Goal: Task Accomplishment & Management: Use online tool/utility

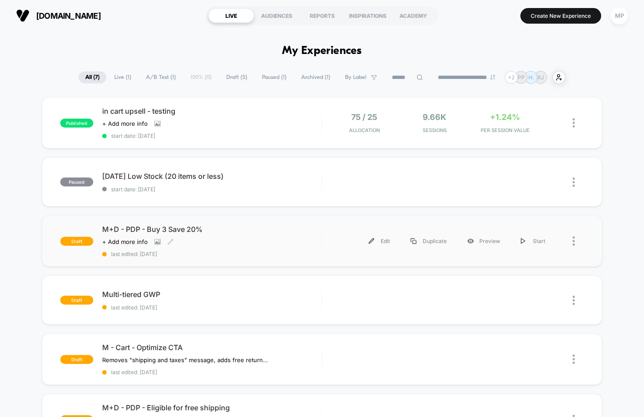
click at [221, 246] on div "M+D - PDP - Buy 3 Save 20% Click to view images Click to edit experience detail…" at bounding box center [212, 241] width 220 height 33
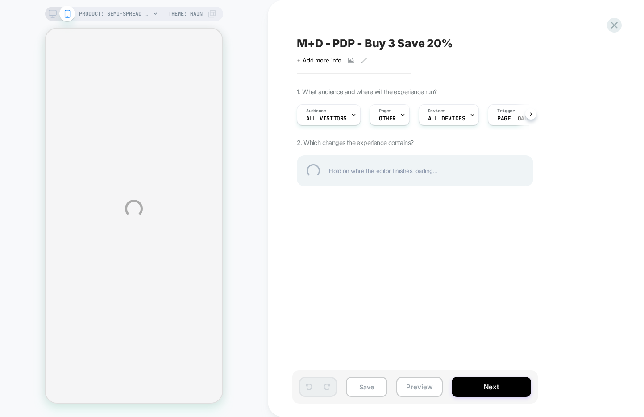
click at [366, 42] on div "M+D - PDP - Buy 3 Save 20%" at bounding box center [460, 43] width 326 height 13
click at [366, 42] on textarea "**********" at bounding box center [339, 43] width 84 height 13
click at [366, 42] on textarea "**********" at bounding box center [401, 43] width 209 height 13
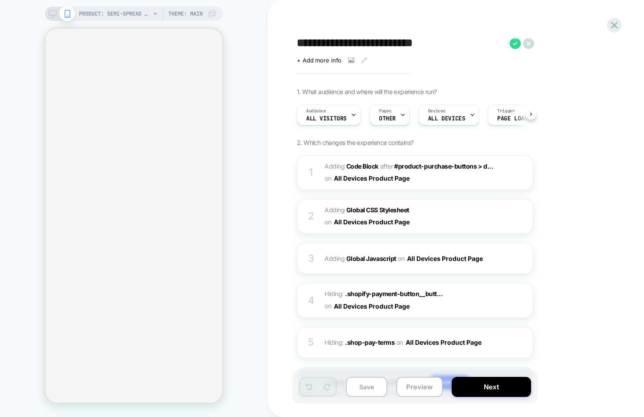
scroll to position [0, 0]
click at [411, 385] on button "Preview" at bounding box center [419, 387] width 46 height 20
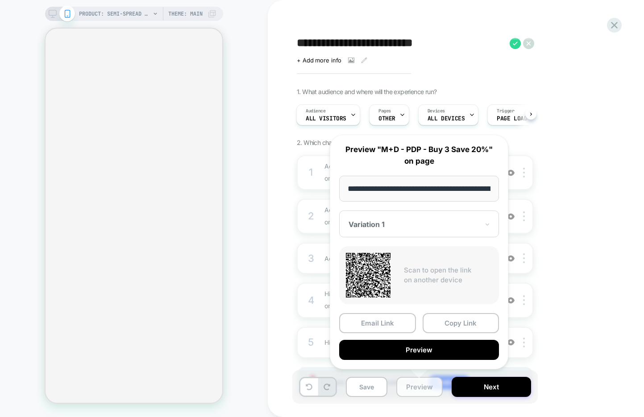
scroll to position [0, 159]
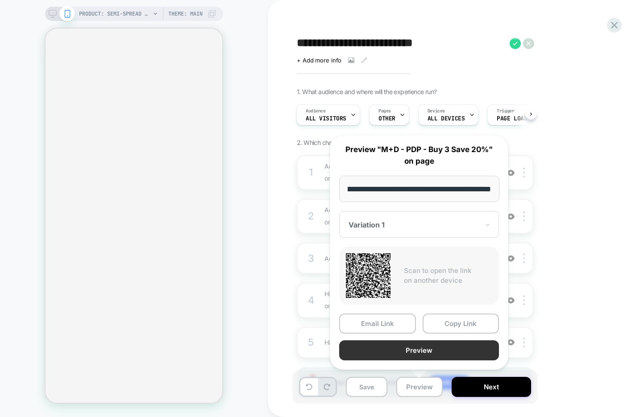
click at [395, 350] on button "Preview" at bounding box center [419, 351] width 160 height 20
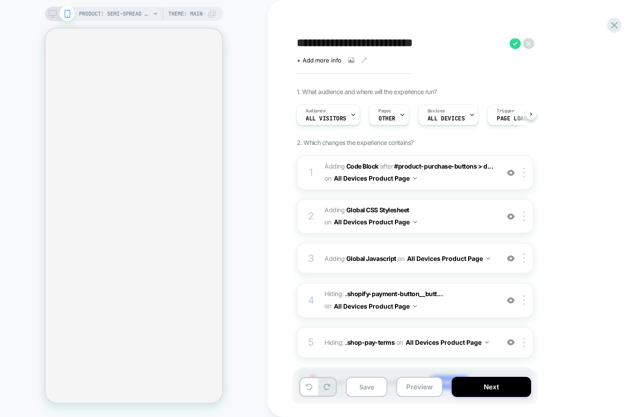
select select "**********"
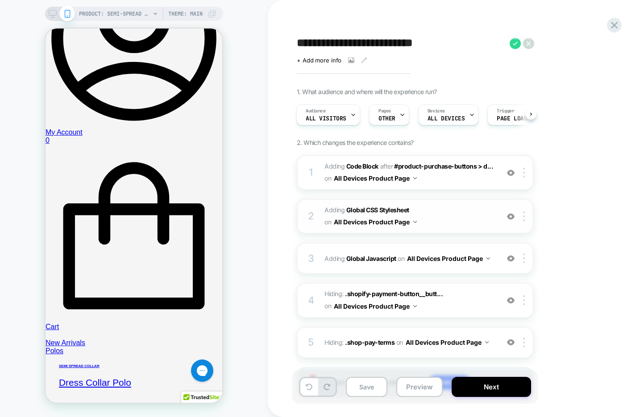
scroll to position [48, 0]
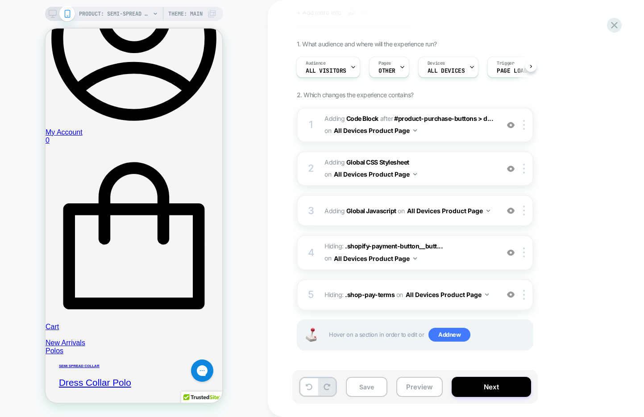
click at [52, 13] on icon at bounding box center [53, 14] width 8 height 8
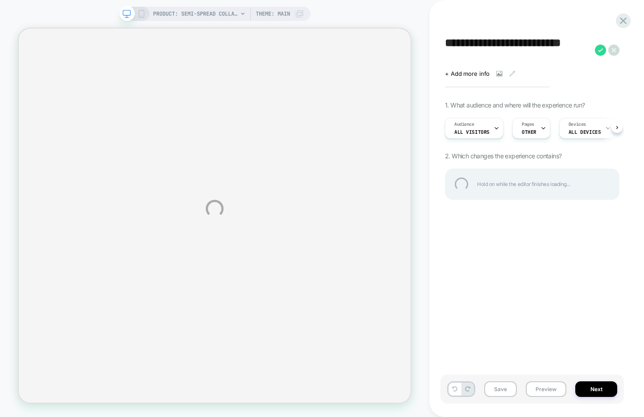
select select "**********"
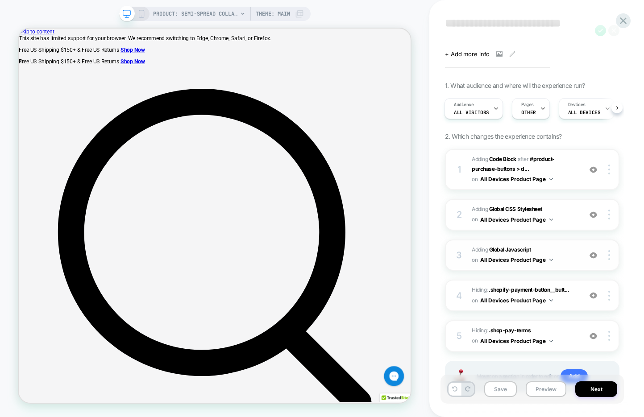
scroll to position [21, 0]
click at [568, 222] on span "Adding Global CSS Stylesheet on All Devices Product Page" at bounding box center [524, 214] width 105 height 21
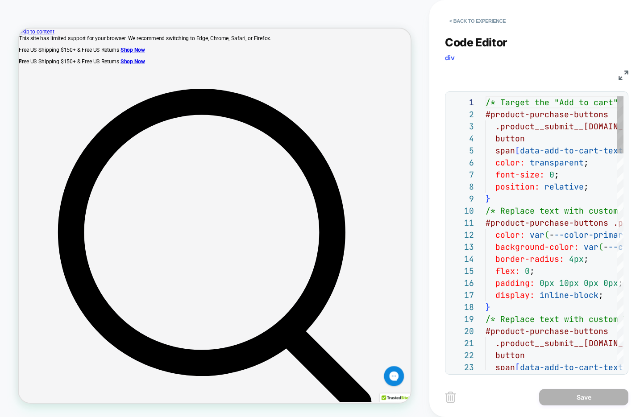
scroll to position [121, 0]
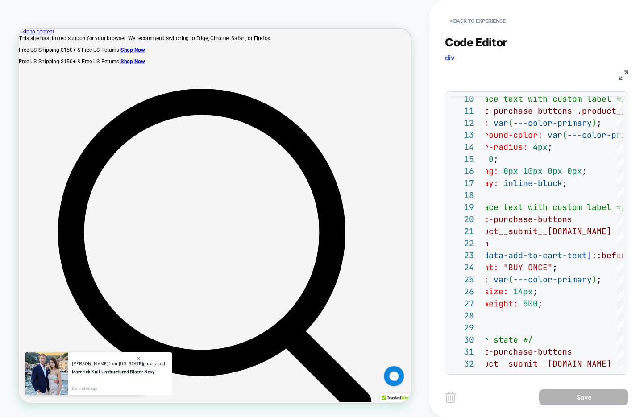
click at [620, 79] on img at bounding box center [624, 76] width 10 height 10
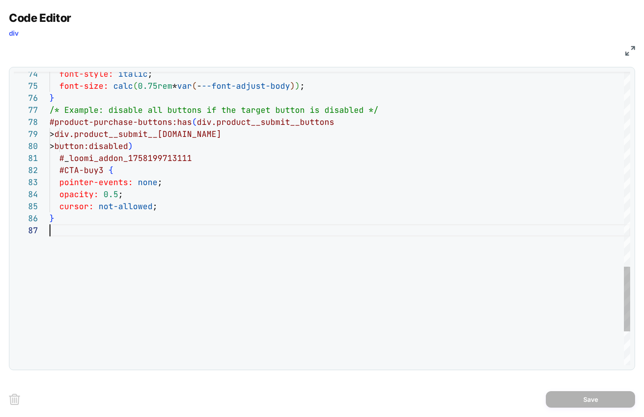
scroll to position [72, 0]
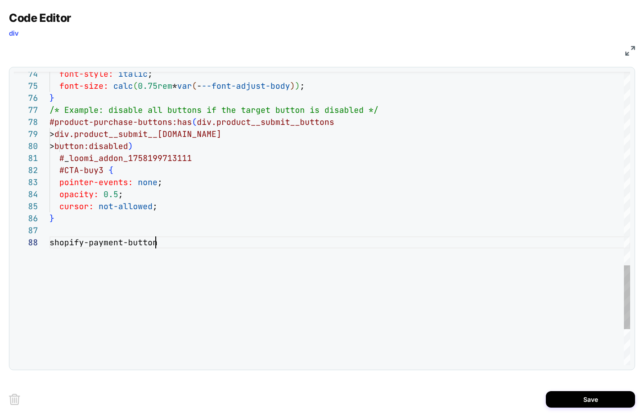
scroll to position [84, 106]
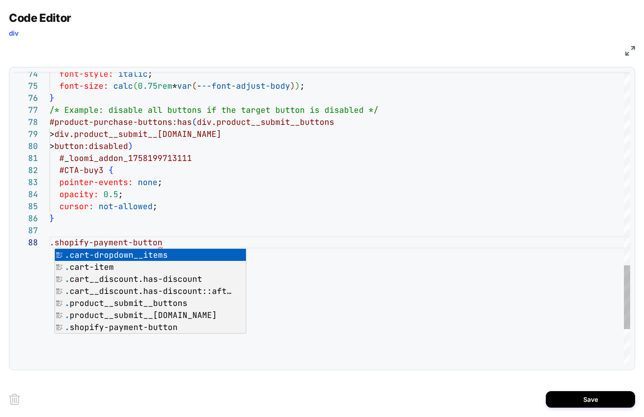
scroll to position [84, 111]
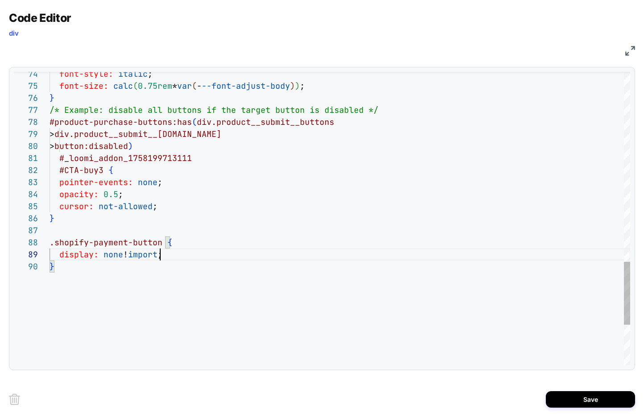
scroll to position [96, 125]
type textarea "**********"
click at [577, 402] on button "Save" at bounding box center [590, 400] width 89 height 17
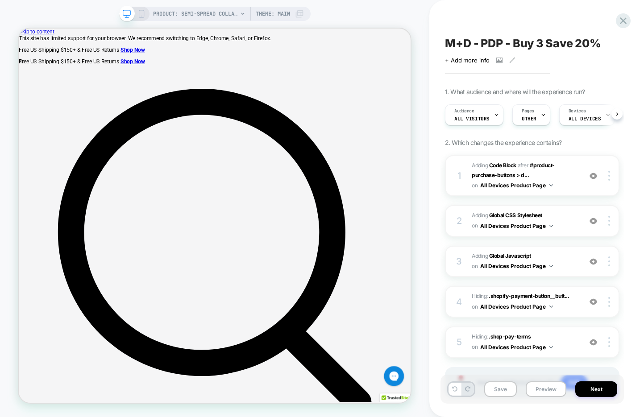
scroll to position [0, 0]
click at [538, 389] on button "Preview" at bounding box center [546, 390] width 41 height 16
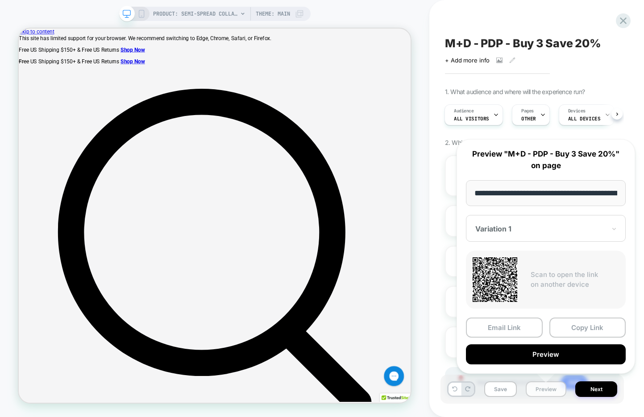
scroll to position [0, 159]
click at [519, 354] on button "Preview" at bounding box center [546, 355] width 160 height 20
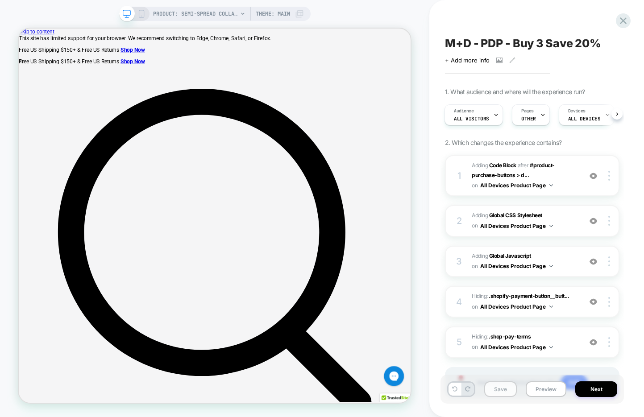
click at [498, 390] on button "Save" at bounding box center [500, 390] width 33 height 16
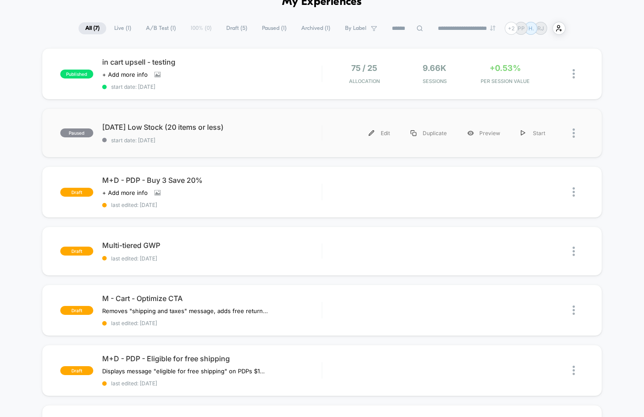
scroll to position [63, 0]
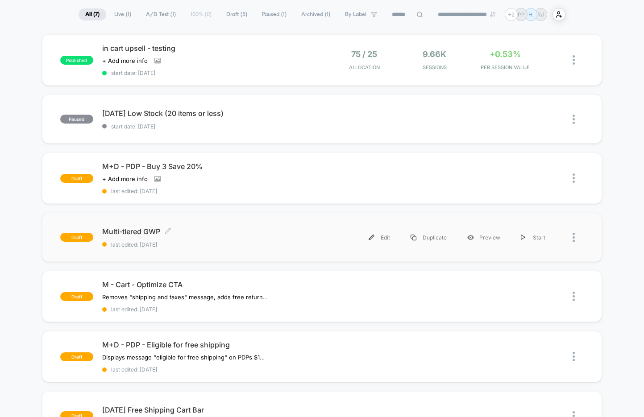
click at [219, 242] on span "last edited: 10/6/2025" at bounding box center [212, 245] width 220 height 7
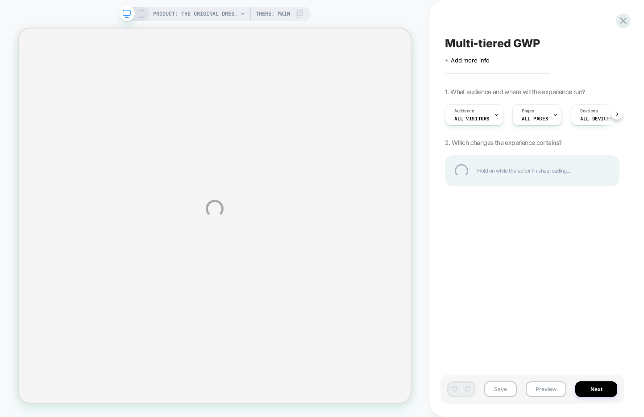
click at [496, 48] on div "Multi-tiered GWP" at bounding box center [532, 43] width 175 height 13
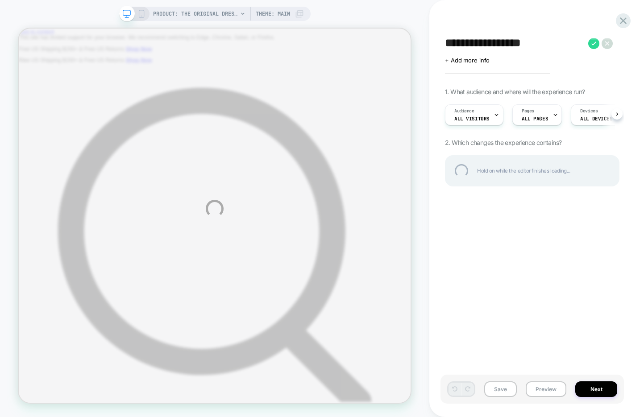
select select "**********"
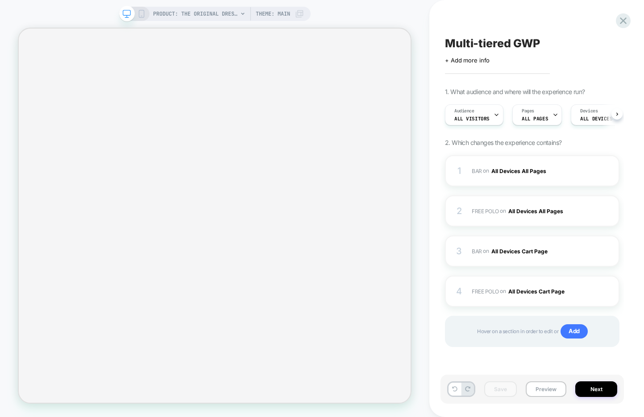
scroll to position [0, 1]
select select "**********"
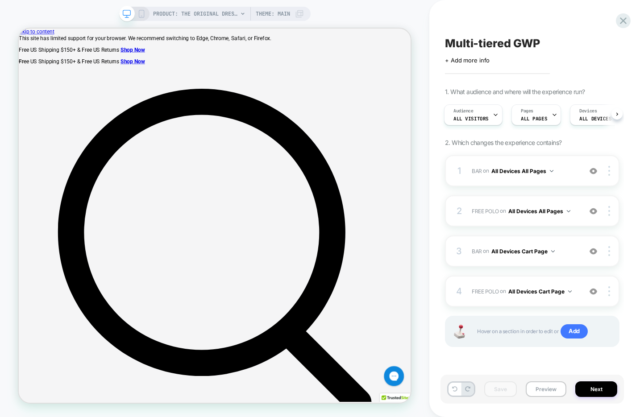
scroll to position [0, 0]
click at [446, 44] on span "Multi-tiered GWP" at bounding box center [492, 43] width 95 height 13
click at [446, 43] on textarea "**********" at bounding box center [514, 43] width 139 height 13
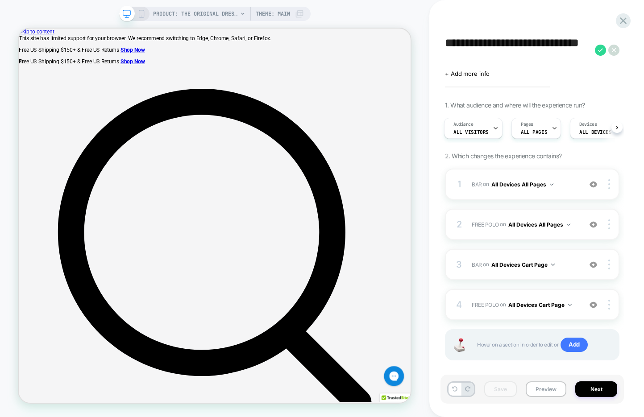
click at [469, 44] on textarea "**********" at bounding box center [518, 50] width 146 height 27
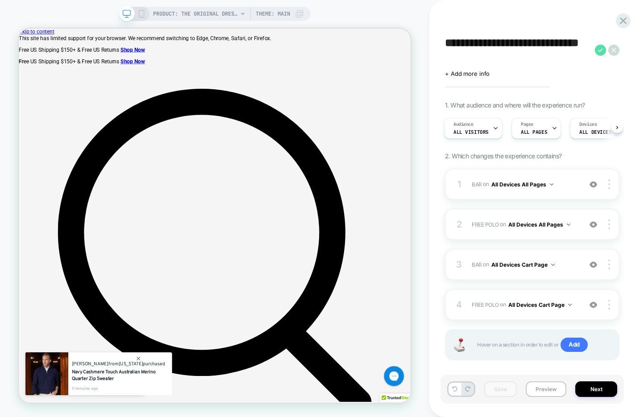
type textarea "**********"
click at [600, 50] on icon at bounding box center [600, 50] width 11 height 11
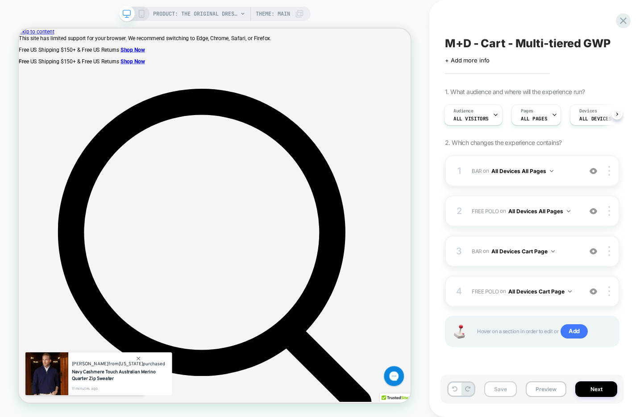
click at [489, 390] on button "Save" at bounding box center [500, 390] width 33 height 16
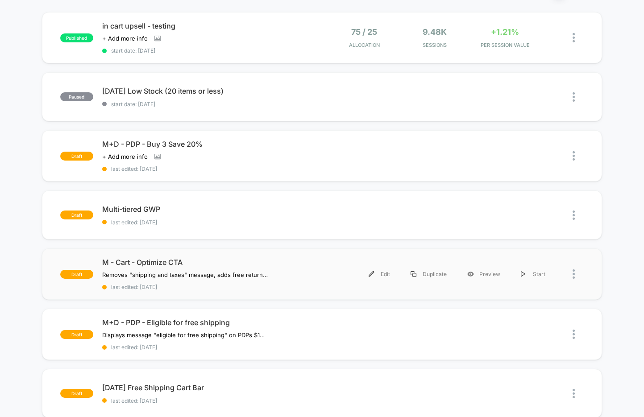
scroll to position [88, 0]
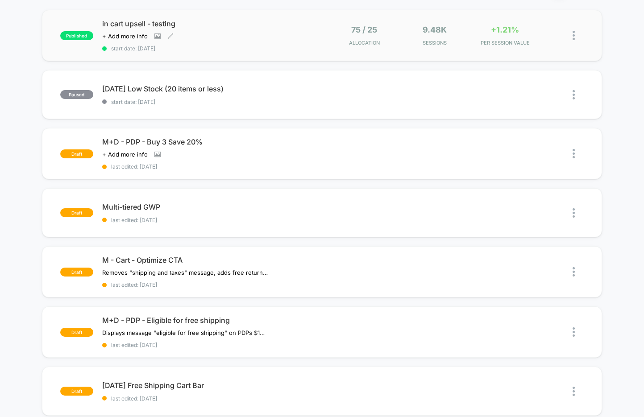
click at [217, 42] on div "in cart upsell - testing Click to view images Click to edit experience details …" at bounding box center [212, 35] width 220 height 33
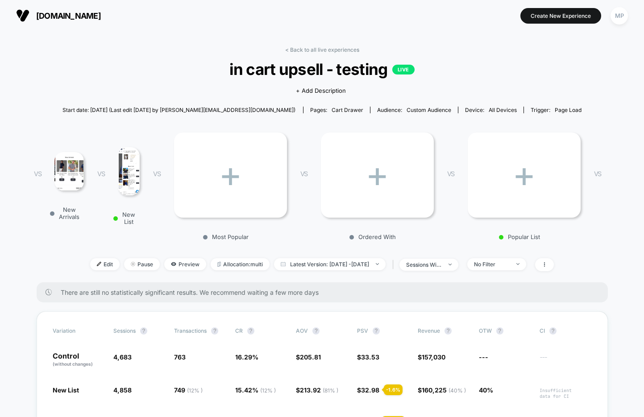
click at [297, 73] on span "in cart upsell - testing LIVE" at bounding box center [322, 69] width 514 height 19
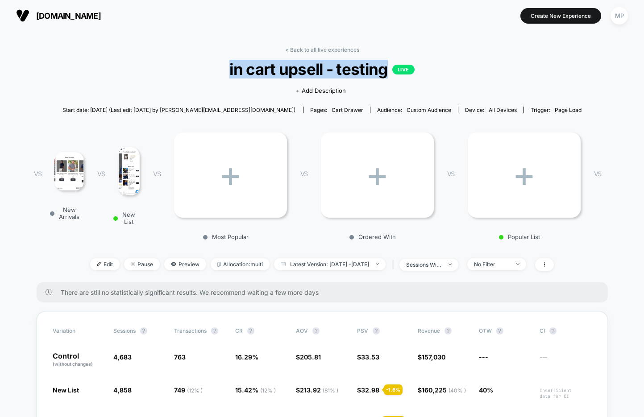
copy span "in cart upsell - testing"
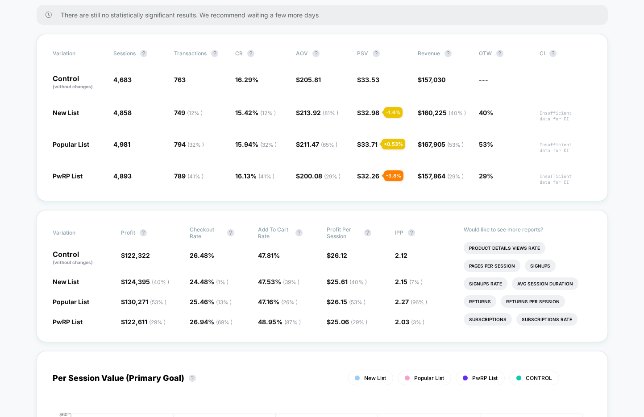
scroll to position [277, 0]
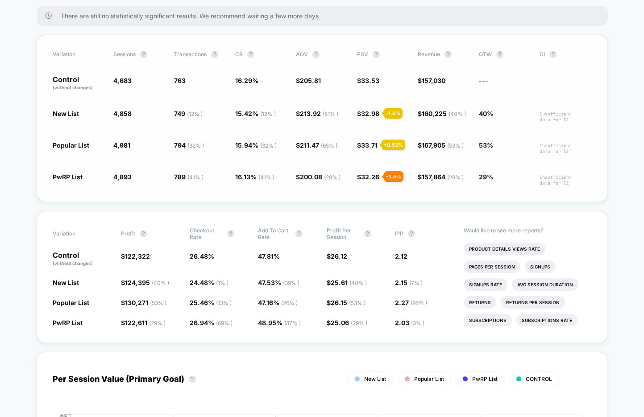
click at [280, 112] on span "15.42 % ( 12 % ) - 5.4 %" at bounding box center [261, 116] width 52 height 14
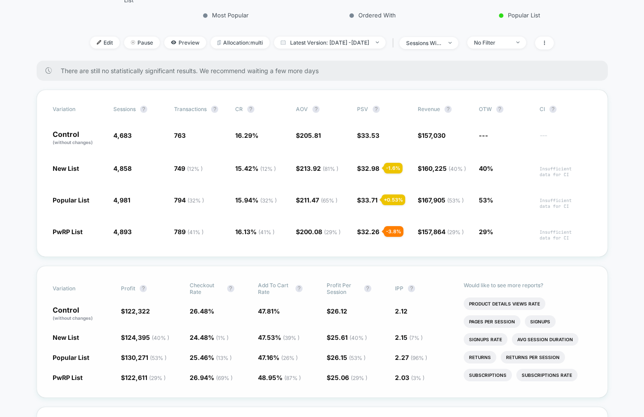
scroll to position [213, 0]
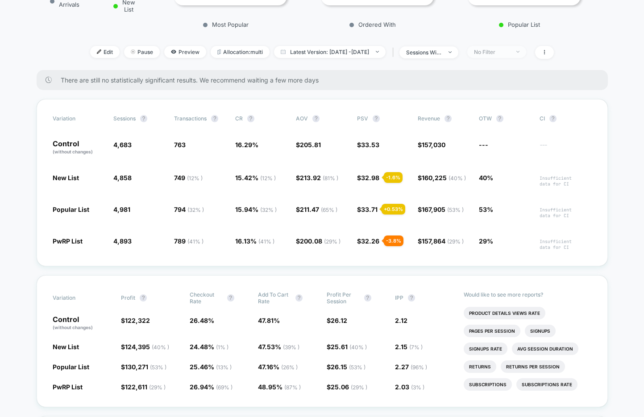
click at [506, 54] on span "No Filter" at bounding box center [496, 52] width 59 height 12
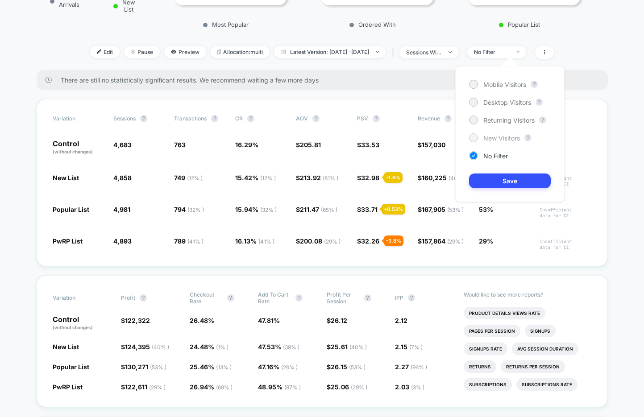
click at [496, 138] on span "New Visitors" at bounding box center [502, 138] width 37 height 8
click at [490, 179] on button "Save" at bounding box center [510, 181] width 82 height 15
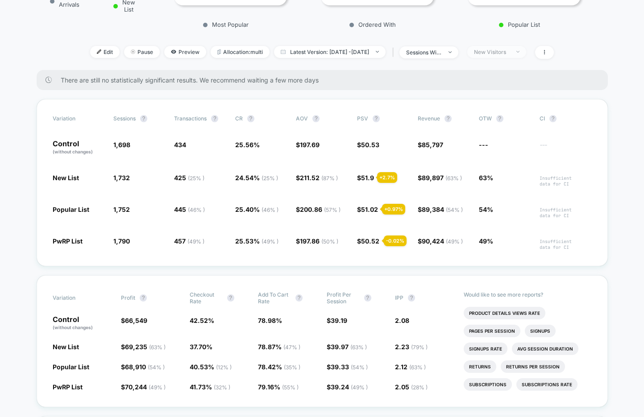
click at [506, 51] on div "New Visitors" at bounding box center [492, 52] width 36 height 7
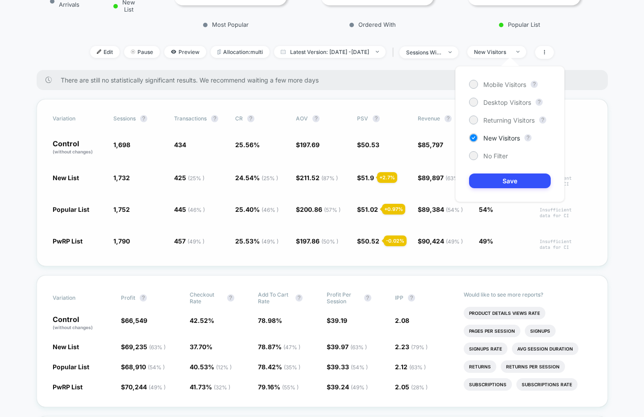
click at [481, 260] on div "Variation Sessions ? Transactions ? CR ? AOV ? PSV ? Revenue ? OTW ? CI ? Contr…" at bounding box center [322, 182] width 571 height 167
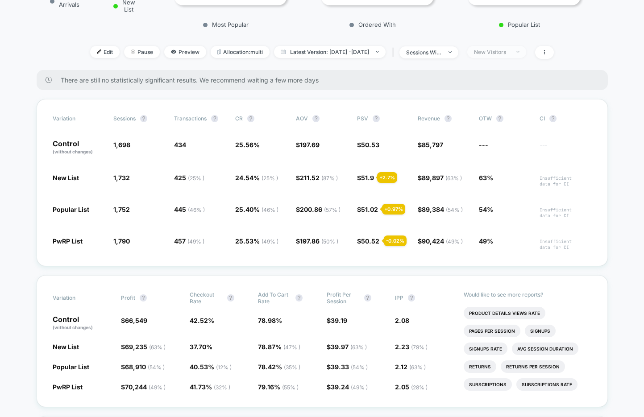
click at [499, 51] on div "New Visitors" at bounding box center [492, 52] width 36 height 7
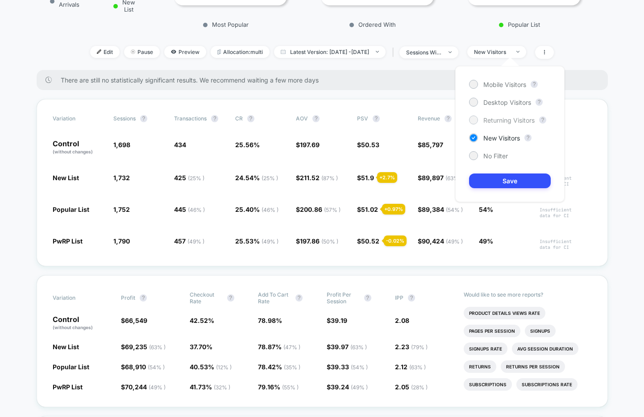
click at [494, 118] on span "Returning Visitors" at bounding box center [509, 121] width 51 height 8
click at [488, 179] on button "Save" at bounding box center [510, 181] width 82 height 15
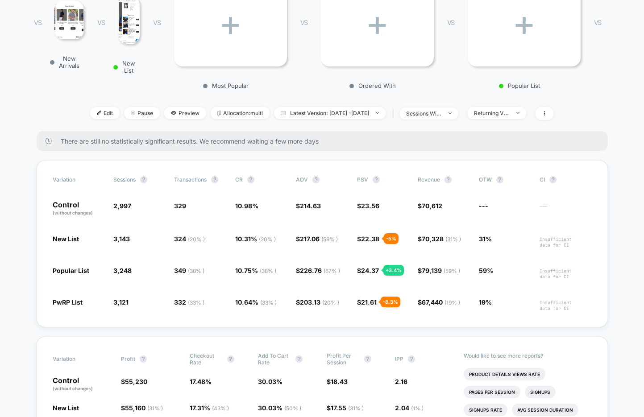
scroll to position [167, 0]
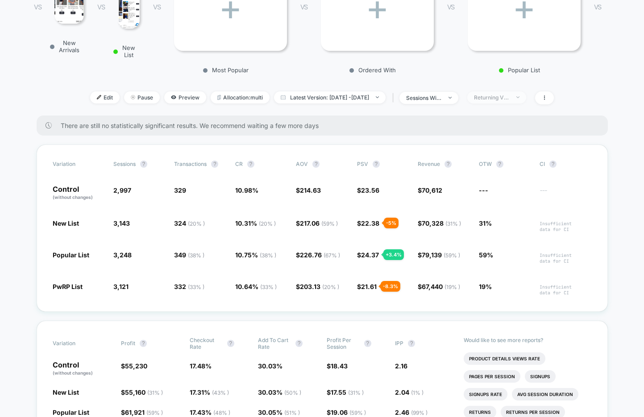
click at [500, 96] on div "Returning Visitors" at bounding box center [492, 97] width 36 height 7
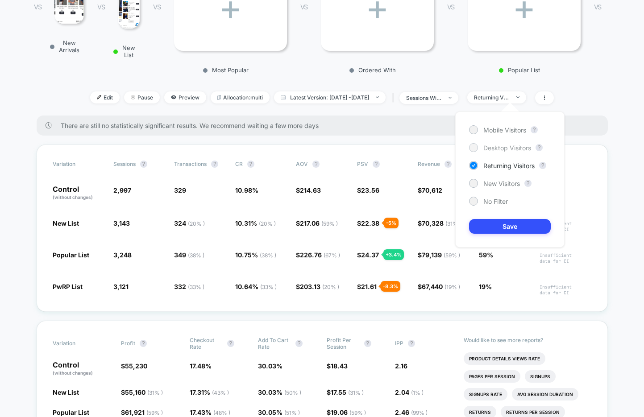
click at [495, 147] on span "Desktop Visitors" at bounding box center [508, 148] width 48 height 8
click at [492, 222] on button "Save" at bounding box center [510, 226] width 82 height 15
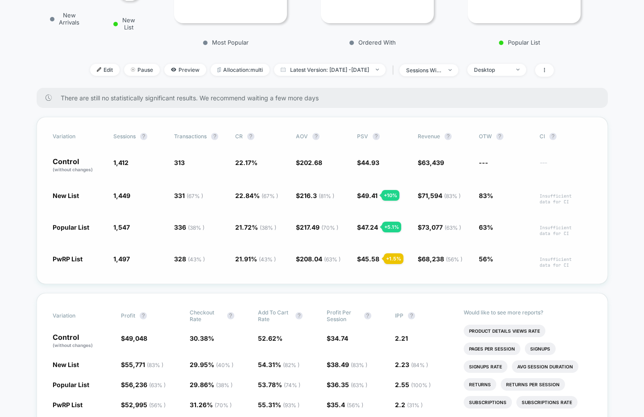
scroll to position [190, 0]
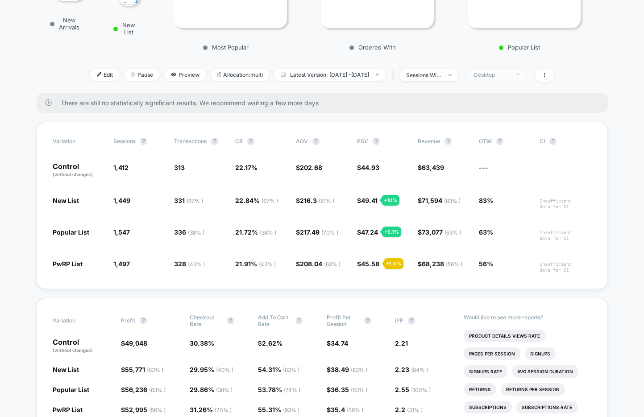
click at [510, 77] on div "Desktop" at bounding box center [492, 74] width 36 height 7
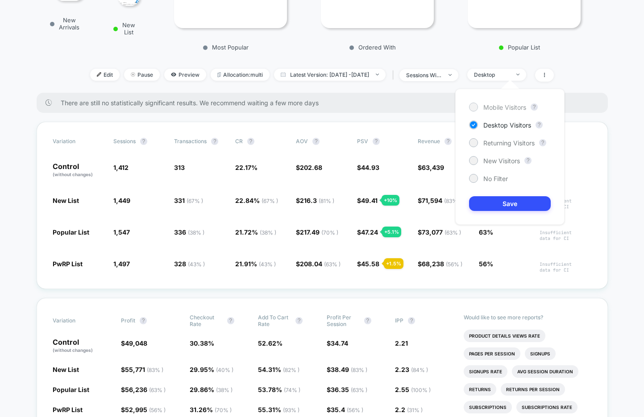
click at [501, 108] on span "Mobile Visitors" at bounding box center [505, 108] width 43 height 8
click at [490, 208] on button "Save" at bounding box center [510, 203] width 82 height 15
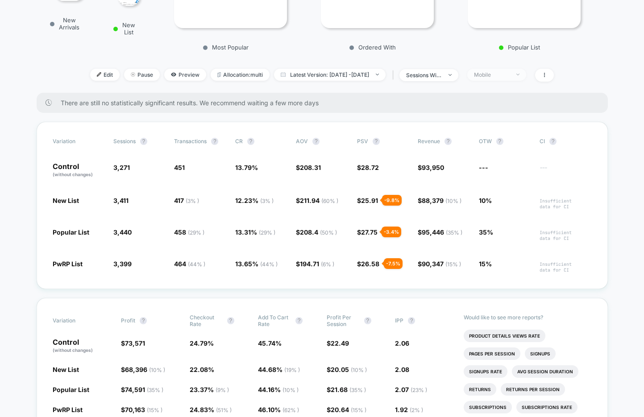
click at [506, 76] on div "Mobile" at bounding box center [492, 74] width 36 height 7
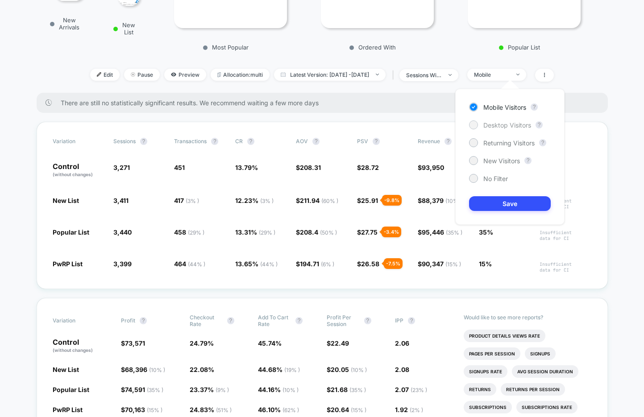
click at [493, 125] on span "Desktop Visitors" at bounding box center [508, 125] width 48 height 8
click at [490, 204] on button "Save" at bounding box center [510, 203] width 82 height 15
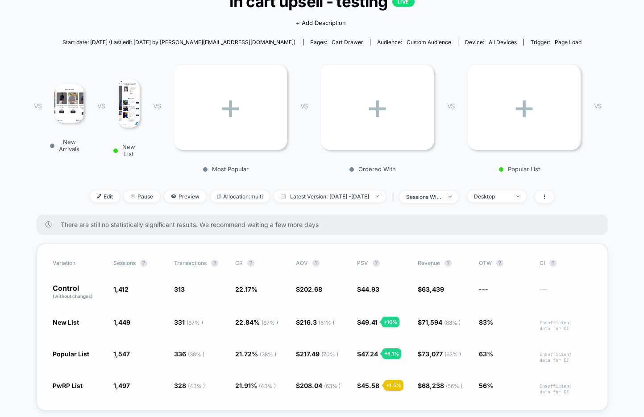
scroll to position [68, 0]
click at [509, 197] on div "Desktop" at bounding box center [492, 196] width 36 height 7
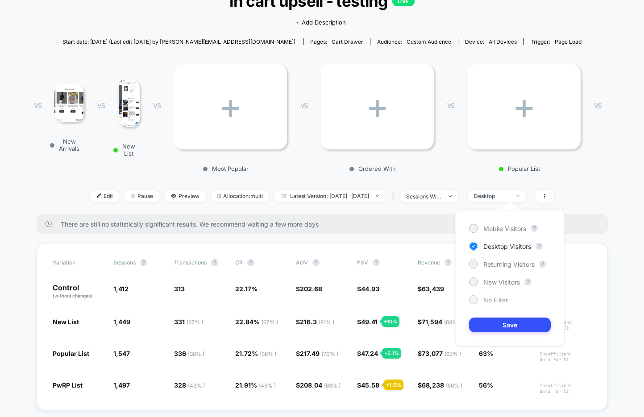
click at [496, 301] on span "No Filter" at bounding box center [496, 300] width 25 height 8
click at [494, 327] on button "Save" at bounding box center [510, 325] width 82 height 15
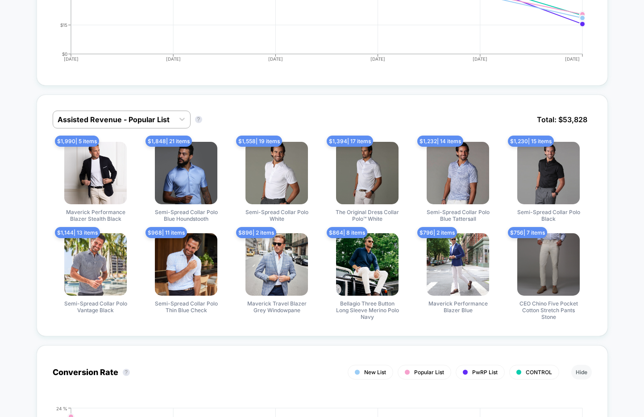
scroll to position [755, 0]
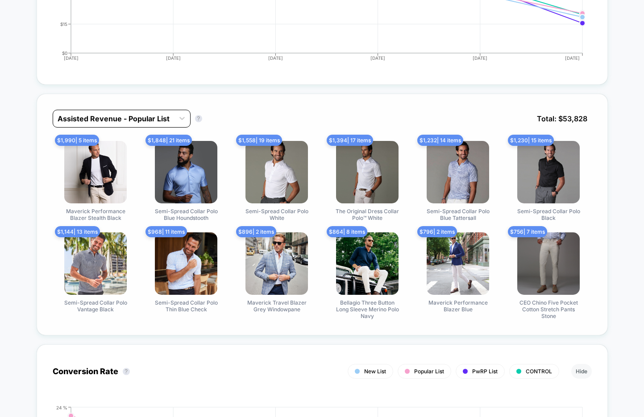
click at [162, 118] on div at bounding box center [114, 118] width 112 height 11
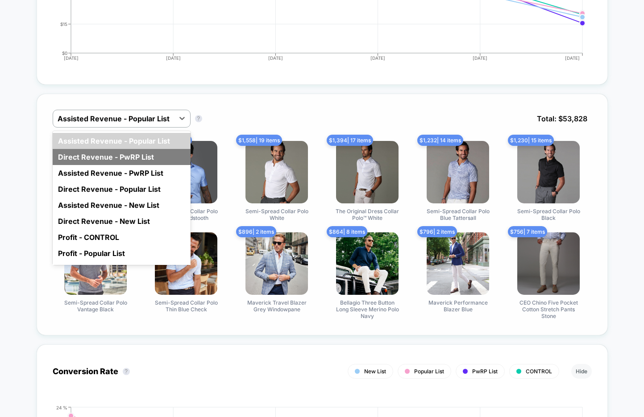
click at [142, 149] on div "Direct Revenue - PwRP List" at bounding box center [122, 157] width 138 height 16
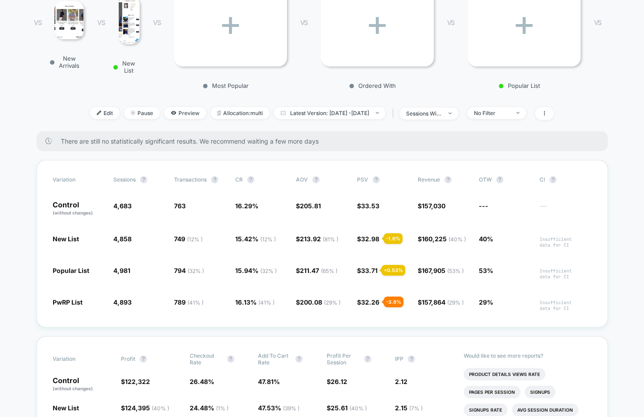
scroll to position [0, 0]
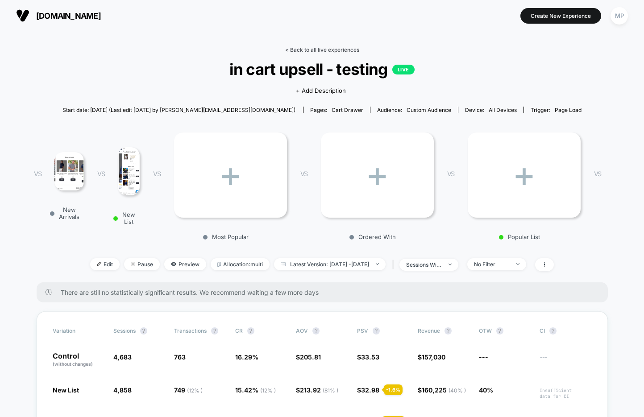
click at [313, 50] on link "< Back to all live experiences" at bounding box center [322, 49] width 74 height 7
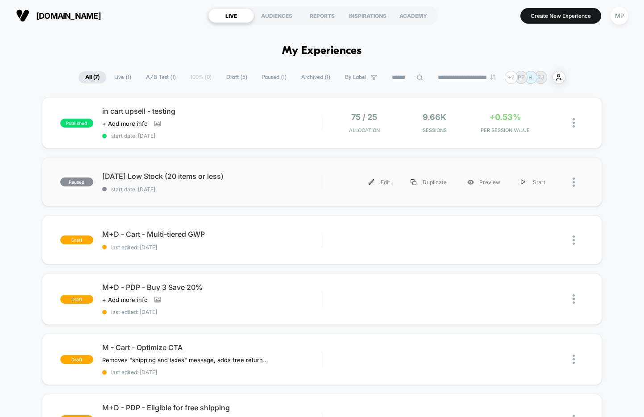
click at [202, 193] on div "paused 10.03.25 Low Stock (20 items or less) start date: 10/3/2025 Edit Duplica…" at bounding box center [322, 182] width 560 height 49
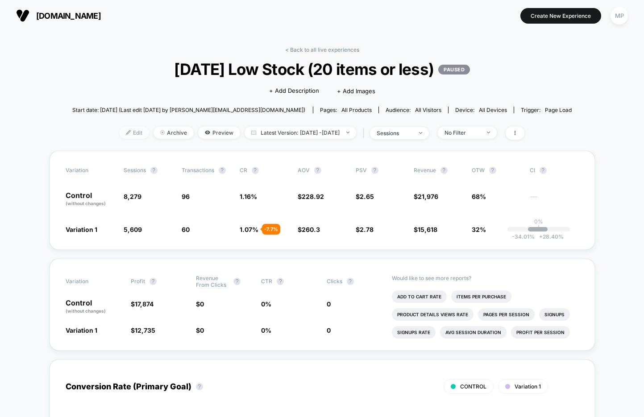
click at [120, 131] on span "Edit" at bounding box center [134, 133] width 29 height 12
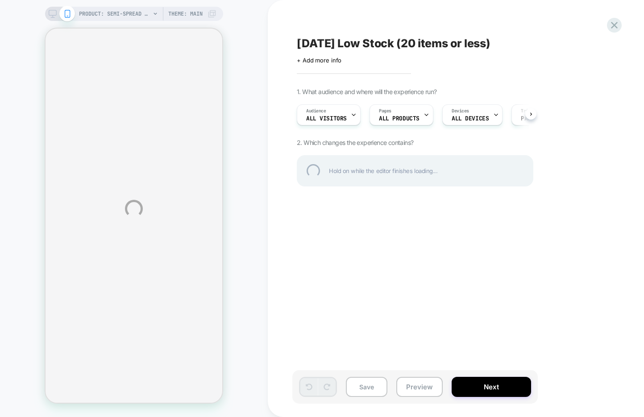
select select "**********"
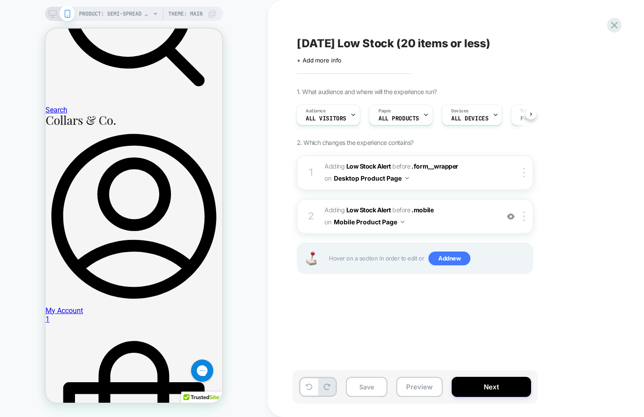
scroll to position [174, 0]
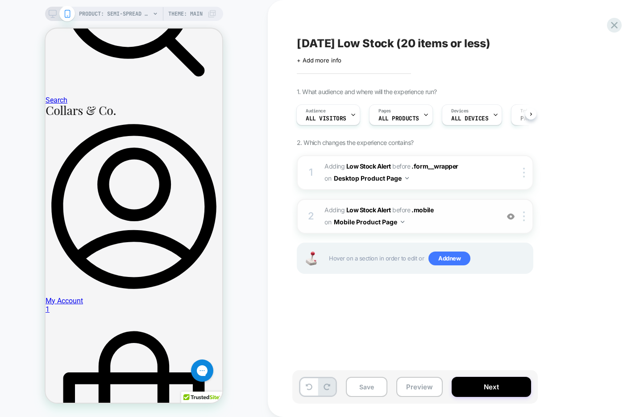
click at [457, 227] on span "#_loomi_addon_1759532317322 Adding Low Stock Alert BEFORE .mobile .mobile on Mo…" at bounding box center [410, 216] width 170 height 24
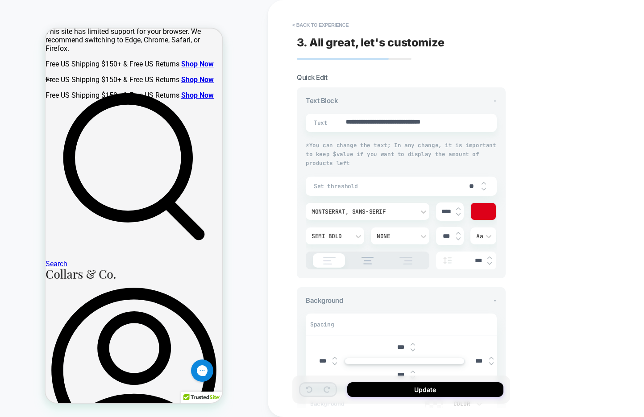
type textarea "*"
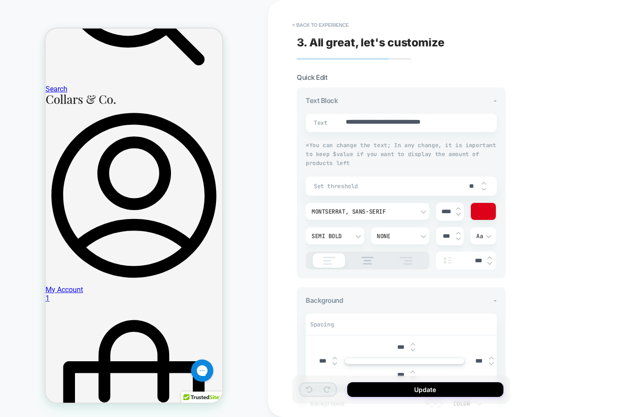
scroll to position [203, 0]
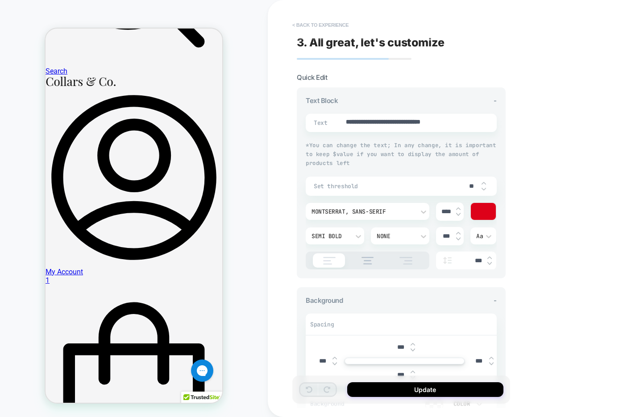
click at [321, 25] on button "< Back to experience" at bounding box center [320, 25] width 65 height 14
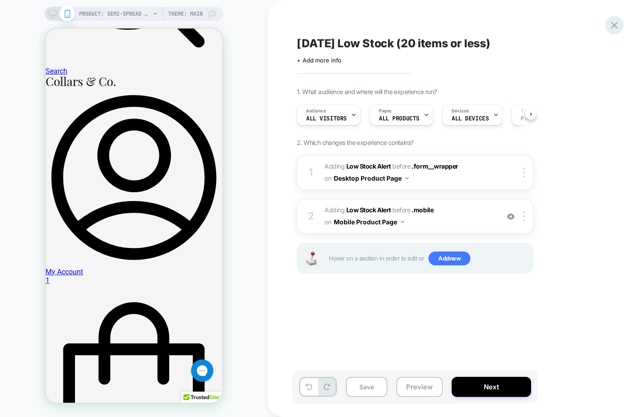
scroll to position [0, 0]
click at [613, 25] on icon at bounding box center [615, 25] width 12 height 12
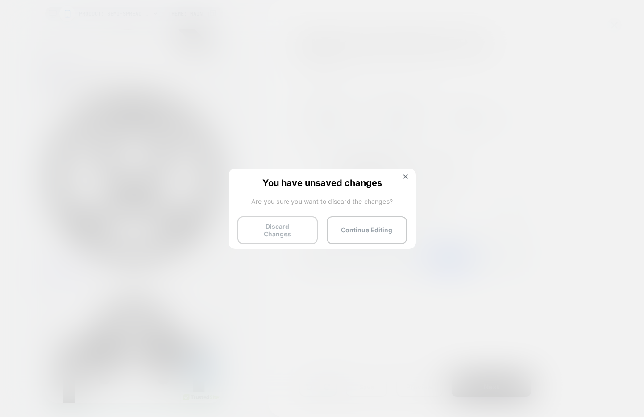
click at [240, 234] on button "Discard Changes" at bounding box center [278, 231] width 80 height 28
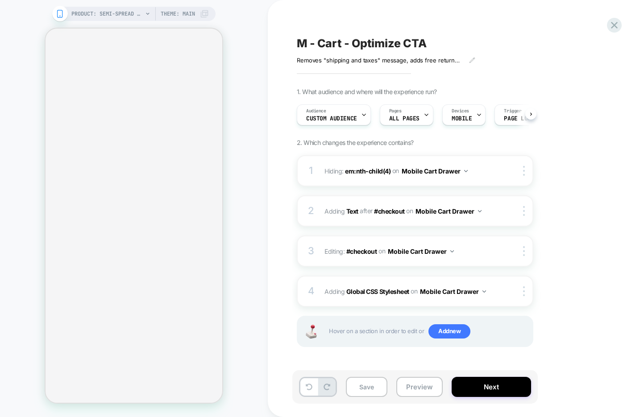
scroll to position [0, 1]
select select "**********"
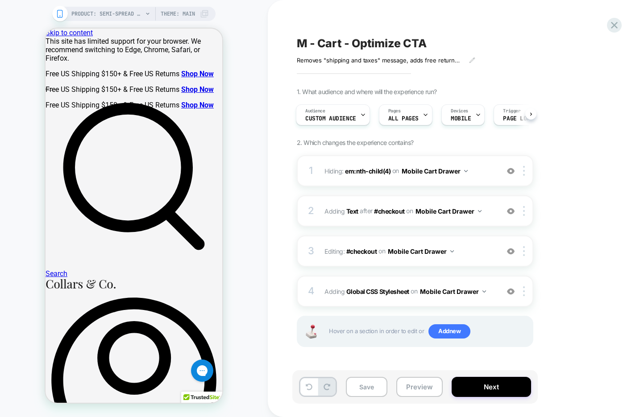
scroll to position [0, 0]
click at [421, 388] on button "Preview" at bounding box center [419, 387] width 46 height 20
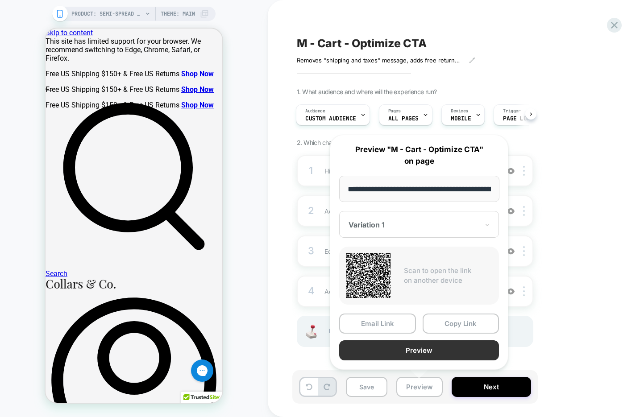
click at [432, 353] on button "Preview" at bounding box center [419, 351] width 160 height 20
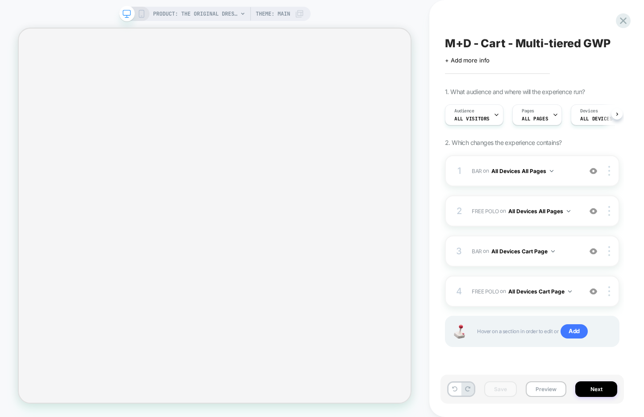
select select "**********"
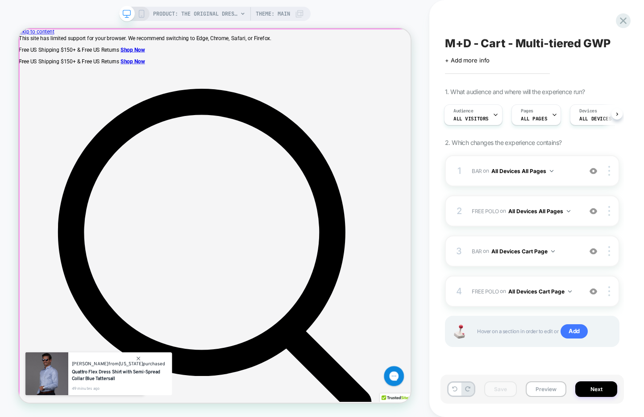
click at [522, 184] on div "1 BAR Adding Code Block AFTER .cart-dropdown__head on All Devices All Pages Add…" at bounding box center [532, 170] width 175 height 31
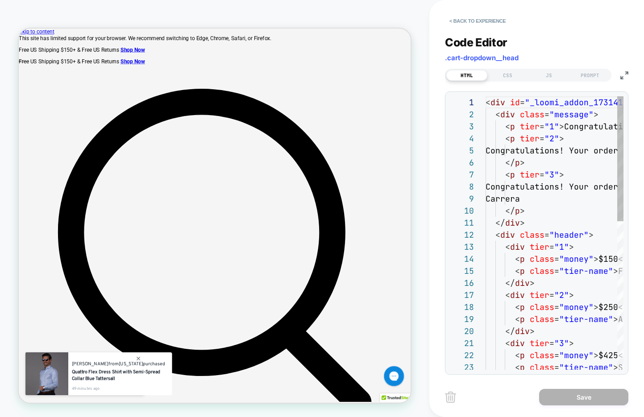
scroll to position [121, 0]
click at [624, 75] on img at bounding box center [625, 75] width 8 height 8
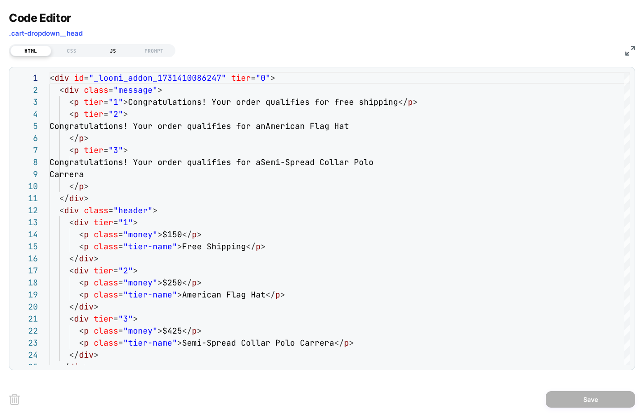
click at [115, 48] on div "JS" at bounding box center [112, 51] width 41 height 11
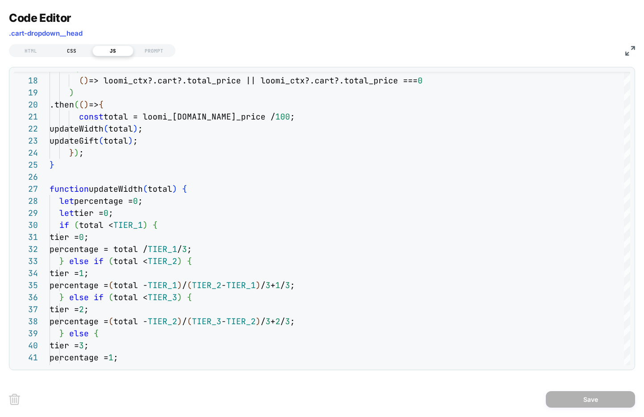
click at [79, 55] on div "CSS" at bounding box center [71, 51] width 41 height 11
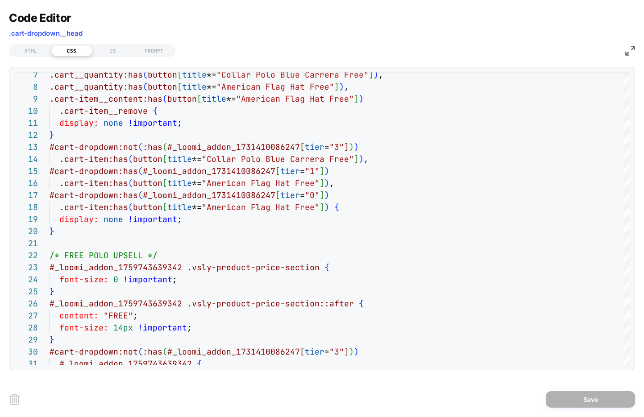
click at [627, 53] on img at bounding box center [631, 51] width 10 height 10
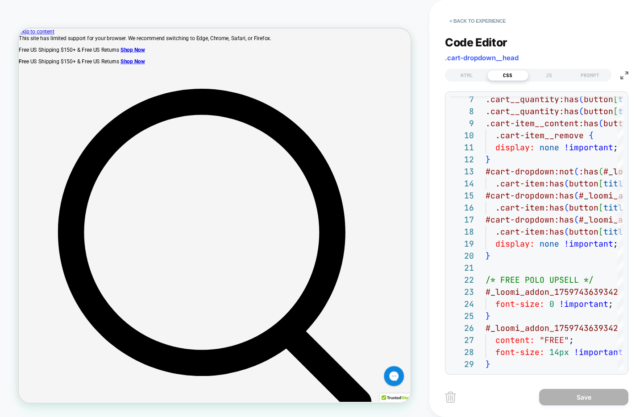
click at [622, 76] on img at bounding box center [625, 75] width 8 height 8
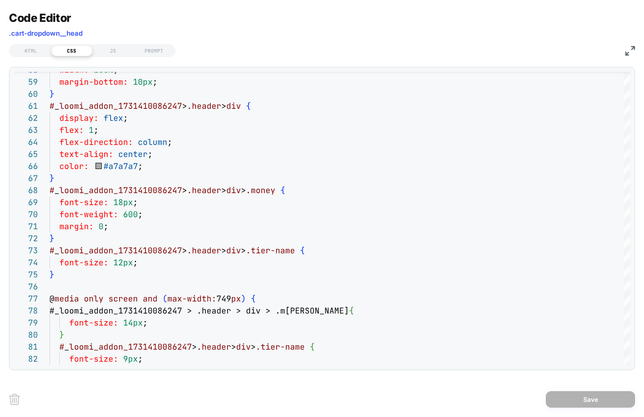
click at [627, 50] on img at bounding box center [631, 51] width 10 height 10
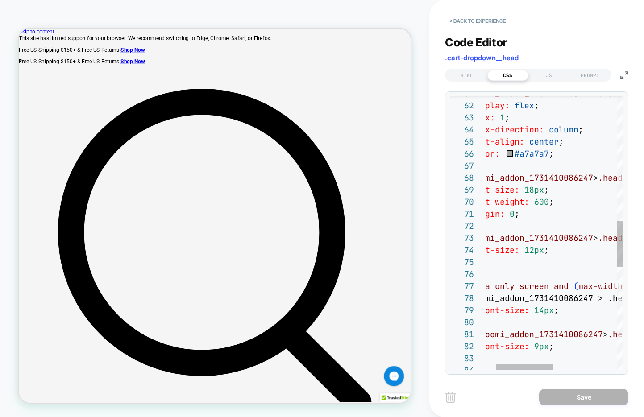
type textarea "**********"
click at [532, 188] on div "# _ loomi_addon_1731410086247 > .header > div { display: flex ; flex: 1 ; flex-…" at bounding box center [618, 170] width 315 height 1612
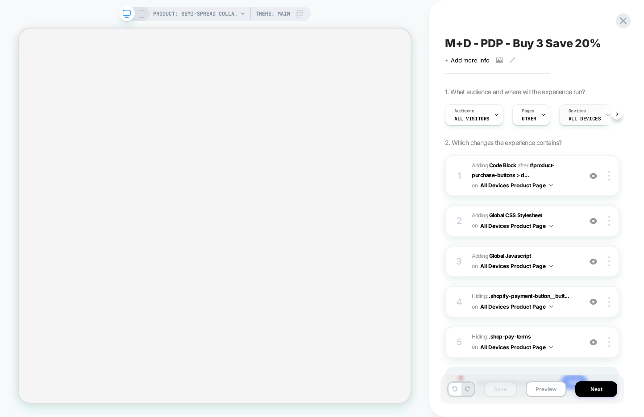
select select "**********"
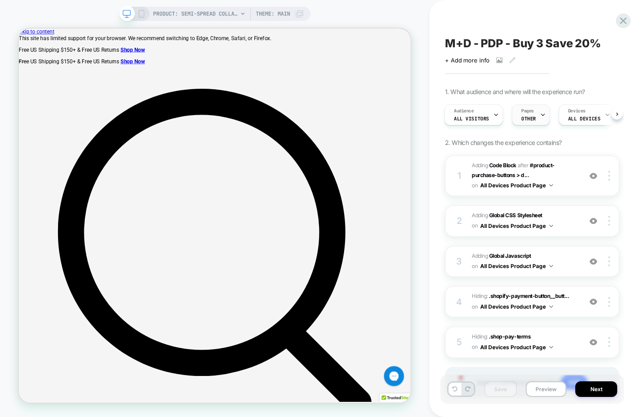
click at [534, 120] on div "Pages OTHER" at bounding box center [529, 115] width 33 height 20
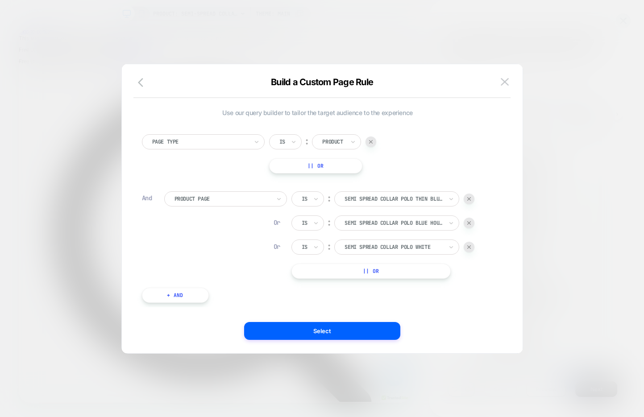
click at [353, 272] on button "|| Or" at bounding box center [371, 271] width 159 height 15
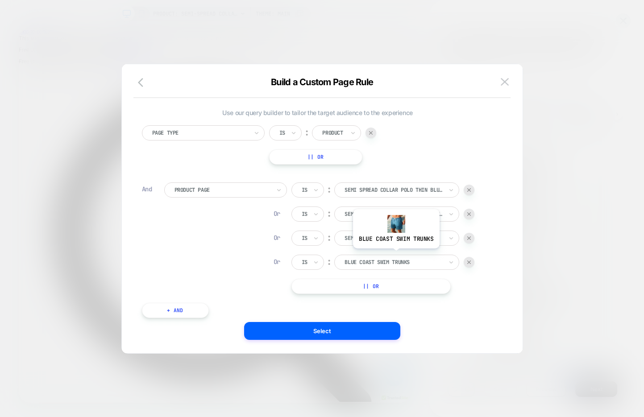
click at [396, 260] on div at bounding box center [394, 263] width 98 height 8
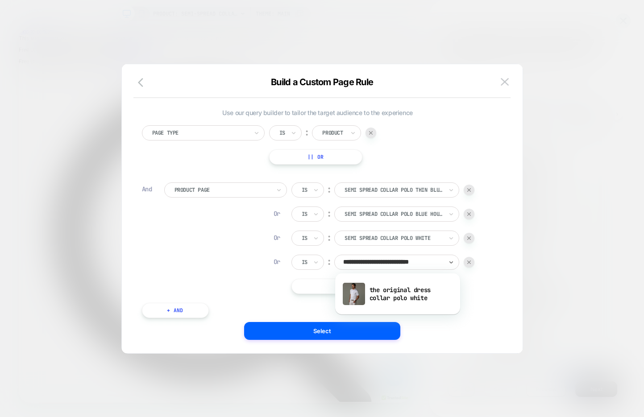
scroll to position [0, 12]
type input "**********"
click at [393, 292] on div "the original dress collar polo white" at bounding box center [398, 294] width 116 height 29
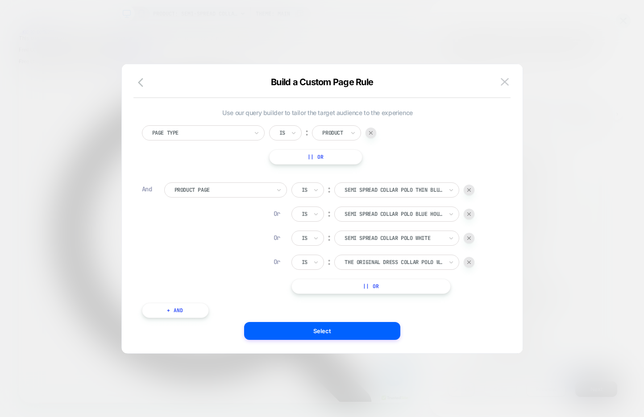
click at [396, 284] on button "|| Or" at bounding box center [371, 286] width 159 height 15
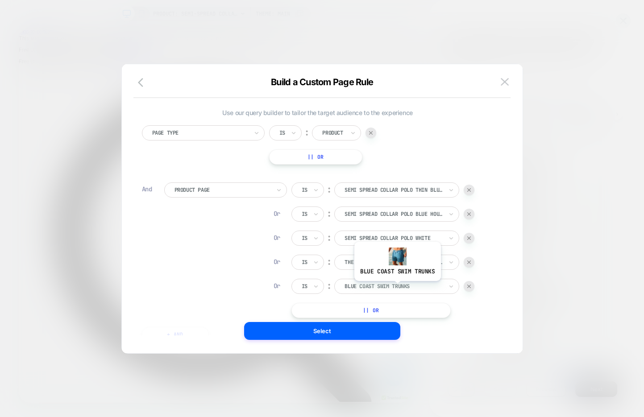
click at [396, 289] on div at bounding box center [394, 287] width 98 height 8
type input "*****"
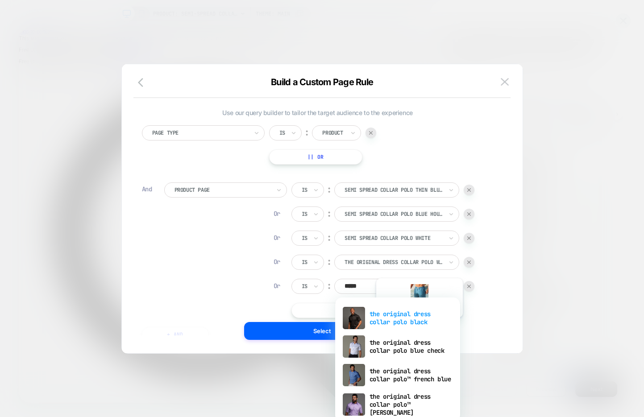
click at [419, 325] on div "the original dress collar polo black" at bounding box center [398, 318] width 116 height 29
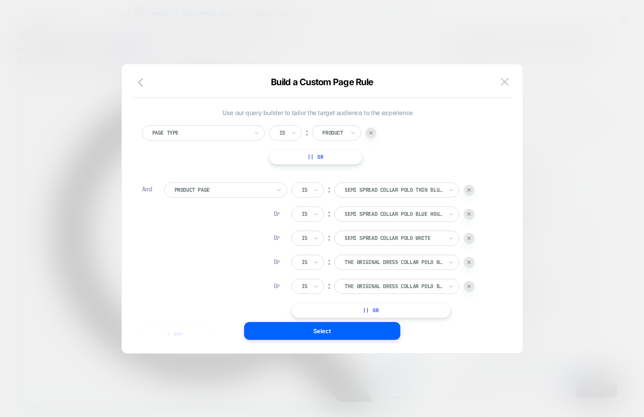
click at [404, 309] on button "|| Or" at bounding box center [371, 310] width 159 height 15
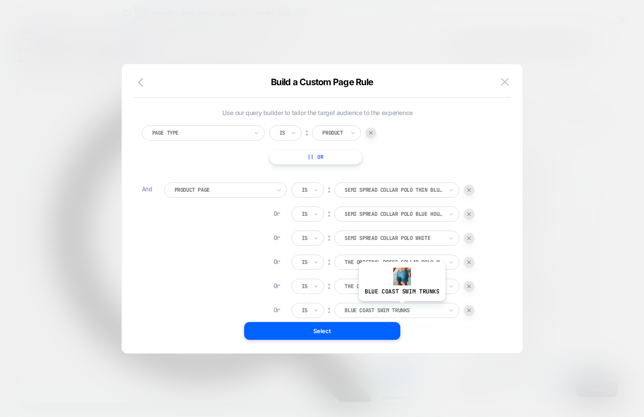
click at [400, 309] on div at bounding box center [394, 311] width 98 height 8
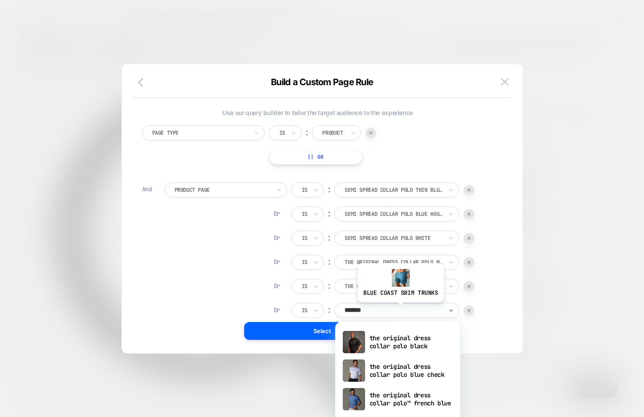
type input "********"
click at [473, 312] on div at bounding box center [469, 310] width 11 height 11
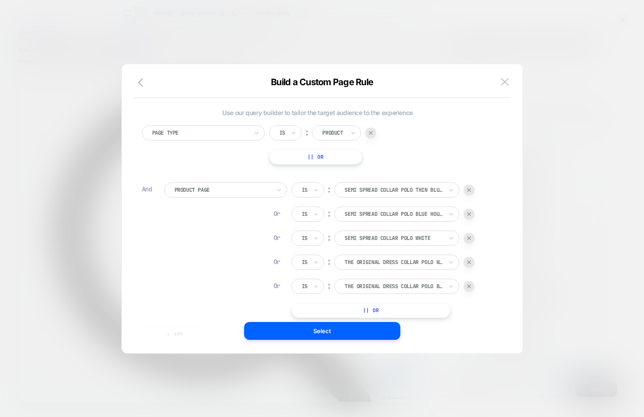
click at [381, 308] on button "|| Or" at bounding box center [371, 310] width 159 height 15
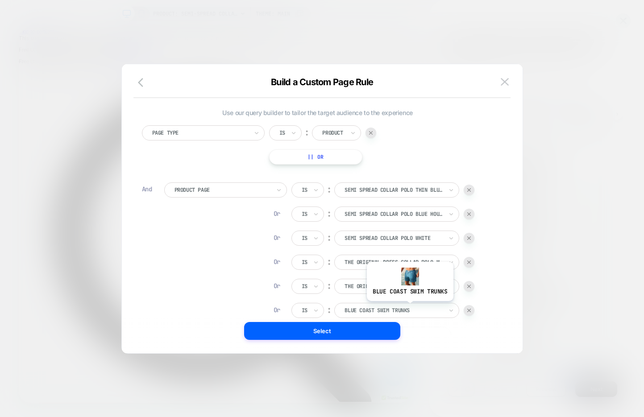
click at [409, 308] on div at bounding box center [394, 311] width 98 height 8
type input "**********"
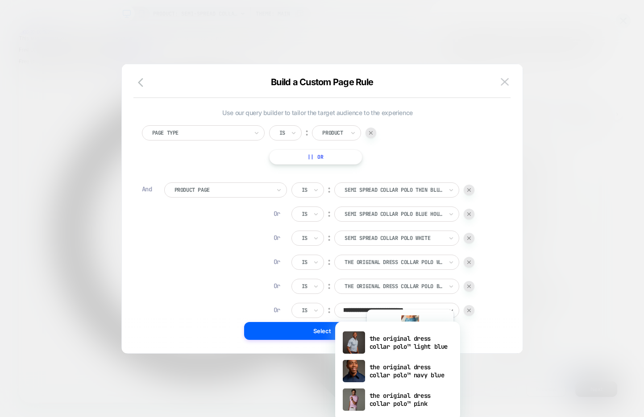
scroll to position [128, 0]
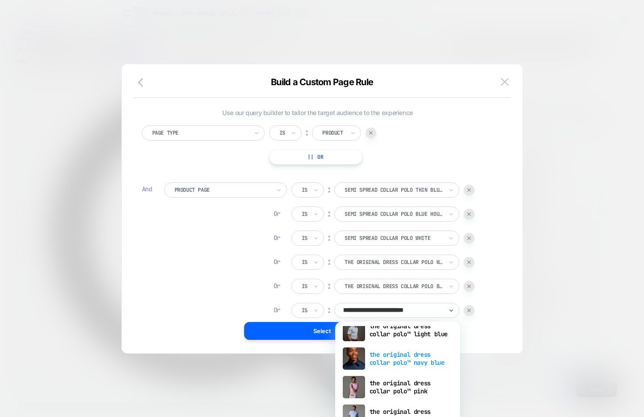
click at [395, 367] on div "the original dress collar polo™ navy blue" at bounding box center [398, 359] width 116 height 29
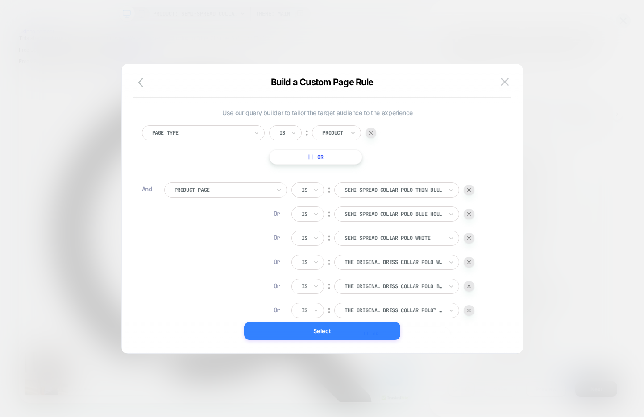
click at [375, 333] on button "Select" at bounding box center [322, 331] width 156 height 18
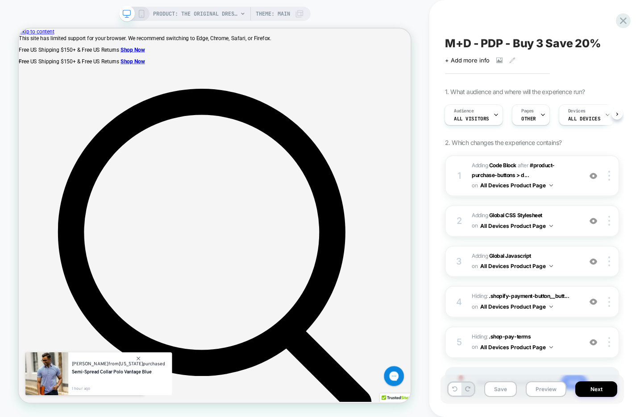
scroll to position [0, 1]
click at [488, 392] on button "Save" at bounding box center [500, 390] width 33 height 16
click at [541, 388] on button "Preview" at bounding box center [546, 390] width 41 height 16
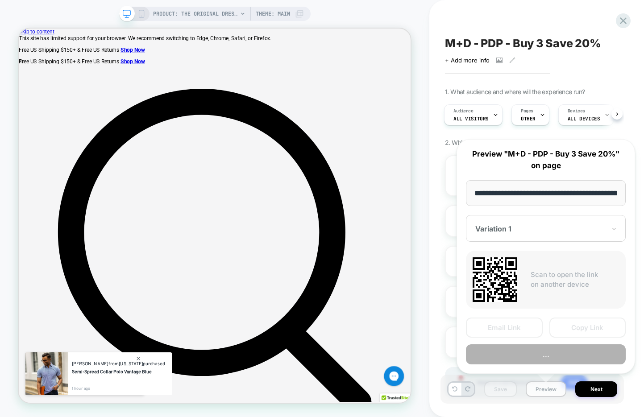
scroll to position [0, 242]
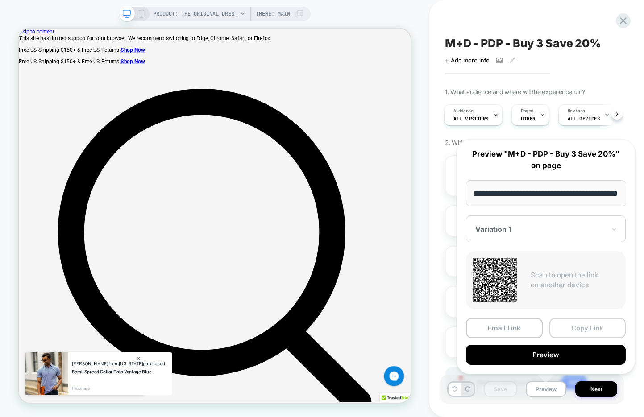
click at [571, 325] on button "Copy Link" at bounding box center [588, 328] width 77 height 20
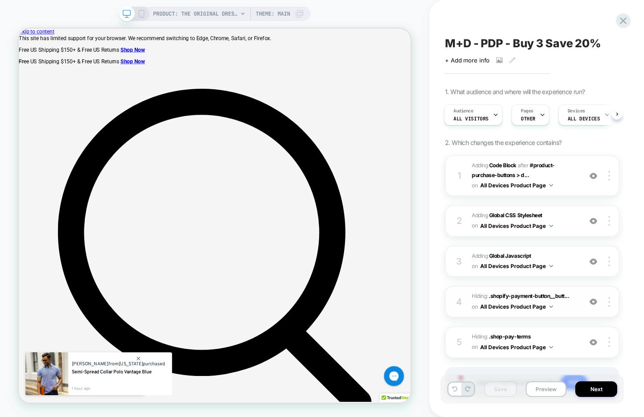
scroll to position [46, 0]
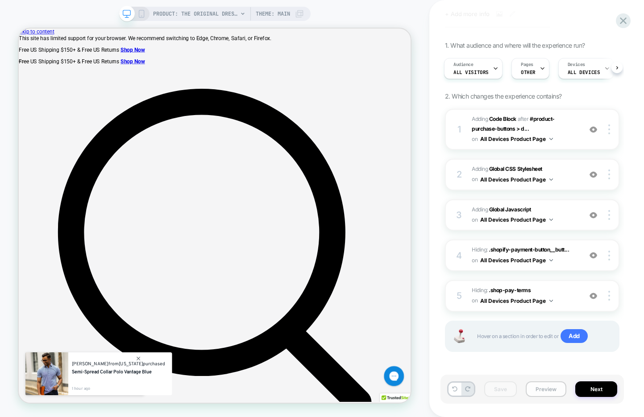
click at [541, 389] on button "Preview" at bounding box center [546, 390] width 41 height 16
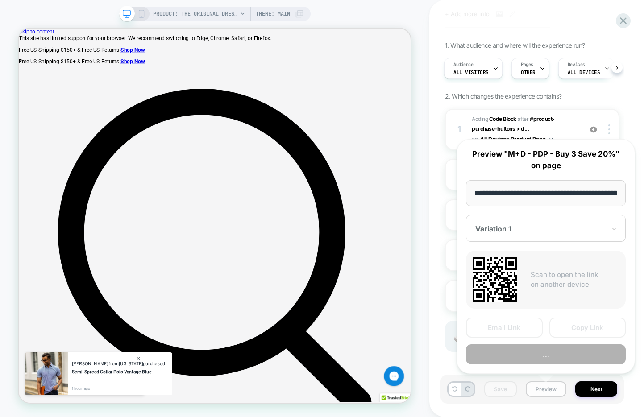
scroll to position [0, 242]
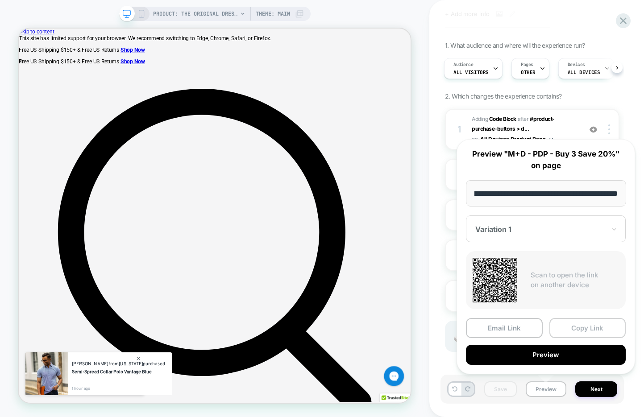
click at [576, 325] on button "Copy Link" at bounding box center [588, 328] width 77 height 20
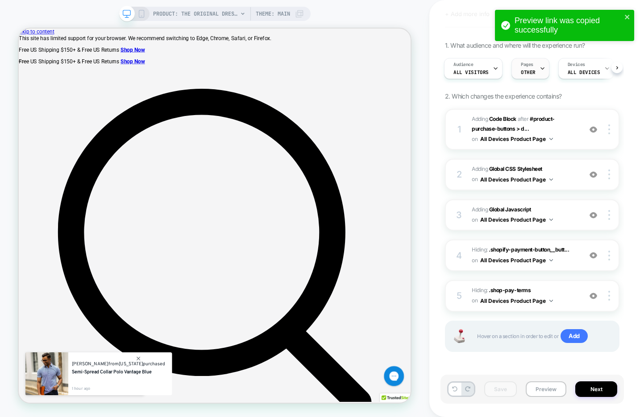
click at [532, 71] on span "OTHER" at bounding box center [528, 72] width 15 height 6
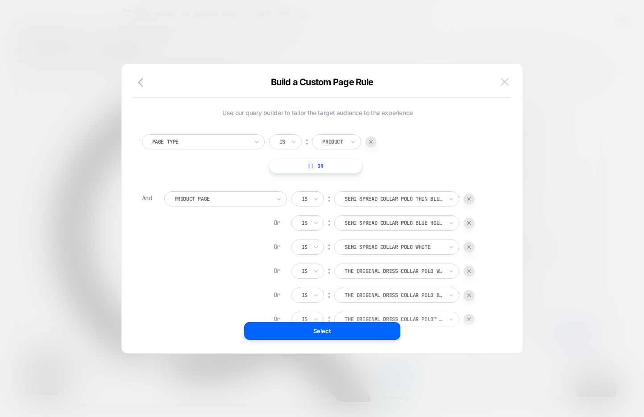
click at [508, 82] on img at bounding box center [505, 82] width 8 height 8
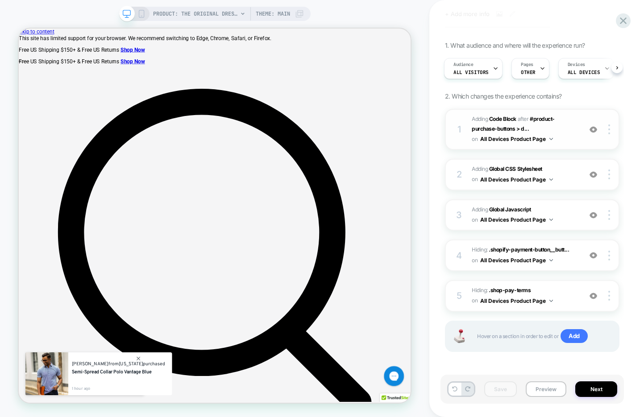
click at [570, 141] on span "Adding Code Block AFTER #product-purchase-buttons > d... #product-purchase-butt…" at bounding box center [524, 129] width 105 height 30
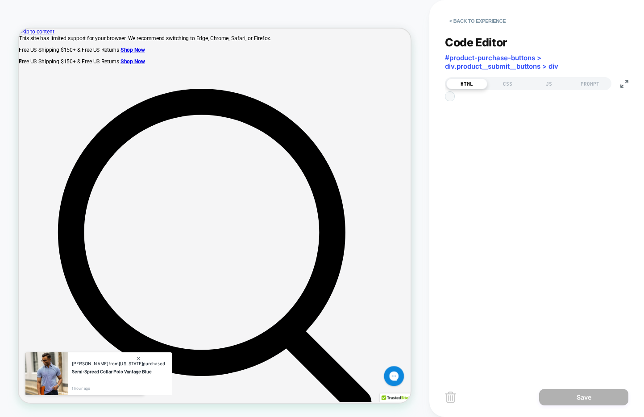
scroll to position [60, 0]
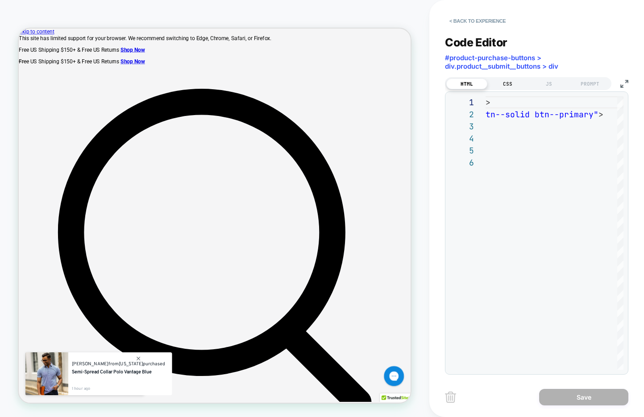
click at [508, 82] on div "CSS" at bounding box center [508, 84] width 41 height 11
click at [548, 82] on div "JS" at bounding box center [549, 84] width 41 height 11
click at [466, 21] on button "< Back to experience" at bounding box center [477, 21] width 65 height 14
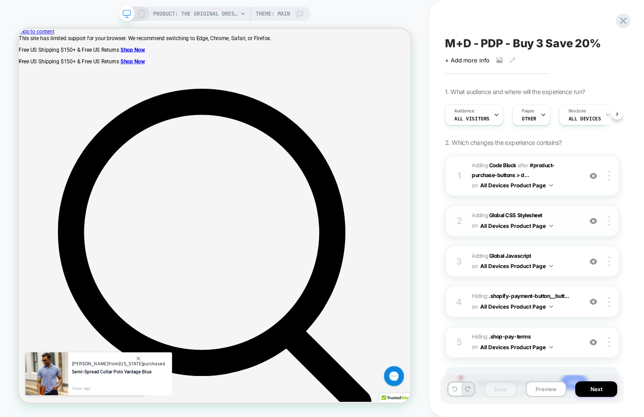
scroll to position [0, 0]
click at [557, 229] on span "Adding Global CSS Stylesheet on All Devices Product Page" at bounding box center [524, 221] width 105 height 21
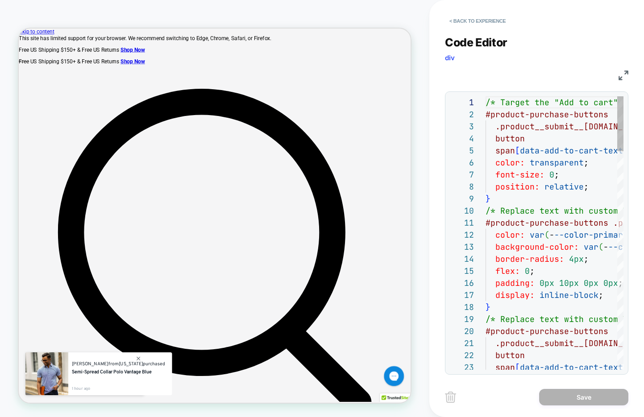
scroll to position [121, 0]
click at [625, 75] on img at bounding box center [624, 76] width 10 height 10
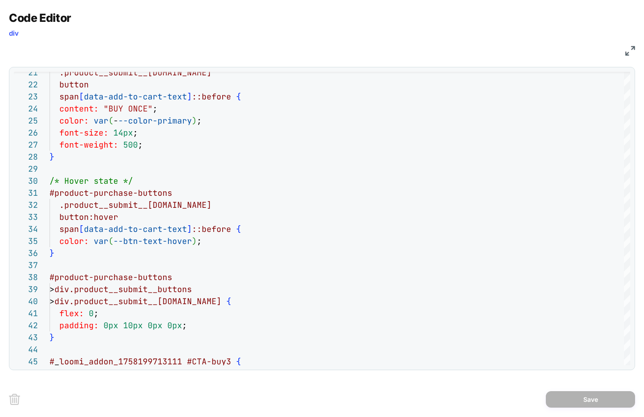
click at [626, 49] on img at bounding box center [631, 51] width 10 height 10
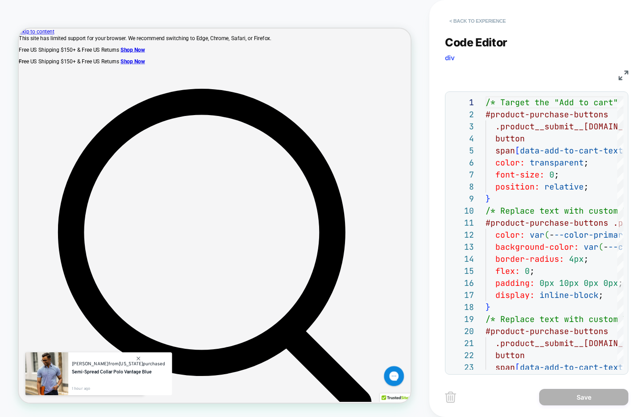
click at [487, 21] on button "< Back to experience" at bounding box center [477, 21] width 65 height 14
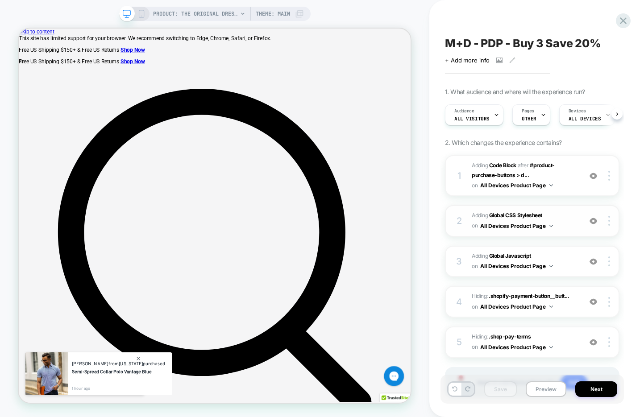
scroll to position [0, 0]
click at [571, 179] on span "Adding Code Block AFTER #product-purchase-buttons > d... #product-purchase-butt…" at bounding box center [524, 176] width 105 height 30
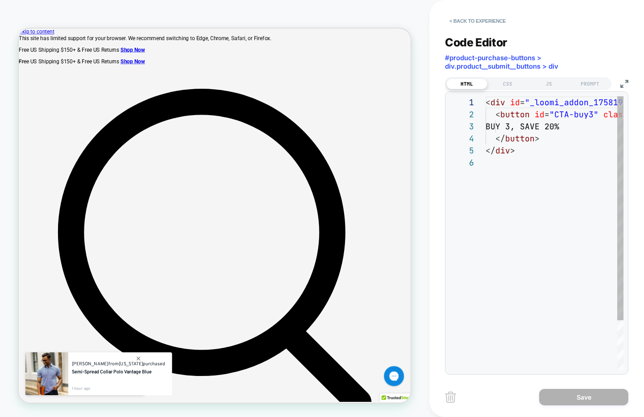
scroll to position [60, 0]
click at [507, 84] on div "CSS" at bounding box center [508, 84] width 41 height 11
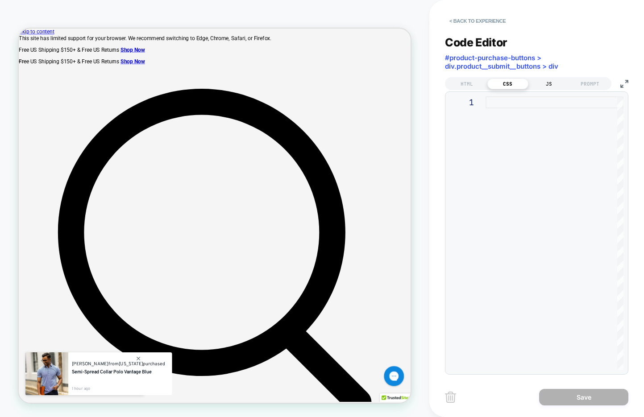
click at [543, 85] on div "JS" at bounding box center [549, 84] width 41 height 11
click at [469, 88] on div "HTML CSS JS PROMPT" at bounding box center [528, 83] width 167 height 13
click at [466, 84] on div "HTML" at bounding box center [466, 84] width 41 height 11
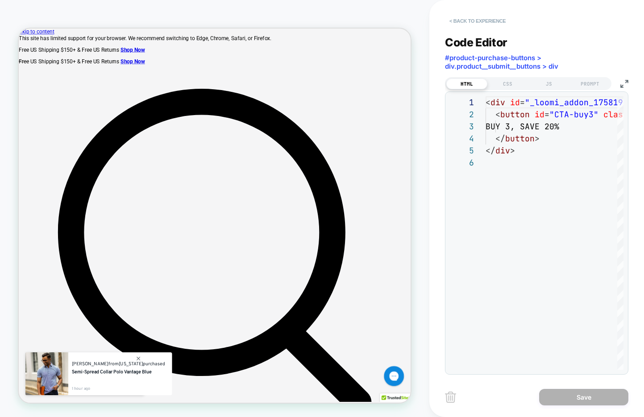
click at [498, 25] on button "< Back to experience" at bounding box center [477, 21] width 65 height 14
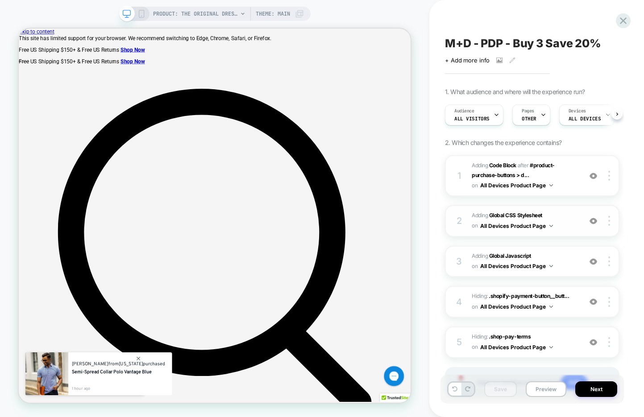
scroll to position [0, 0]
click at [566, 261] on span "Adding Global Javascript on All Devices Product Page" at bounding box center [524, 261] width 105 height 21
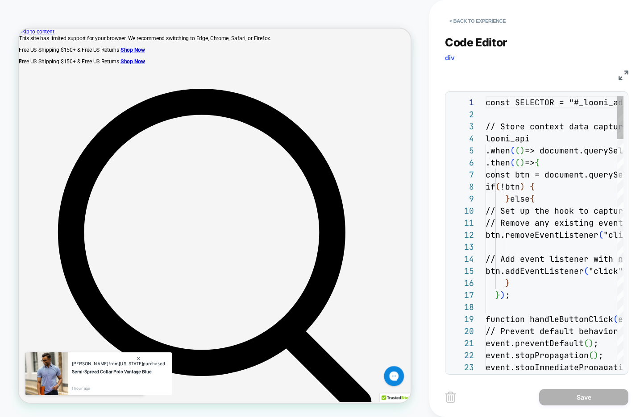
scroll to position [121, 0]
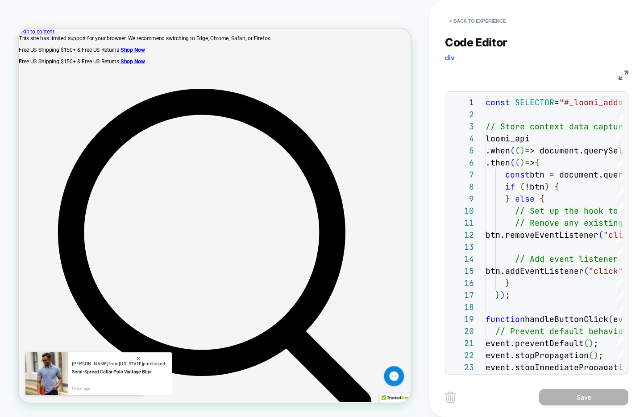
click at [619, 73] on img at bounding box center [624, 76] width 10 height 10
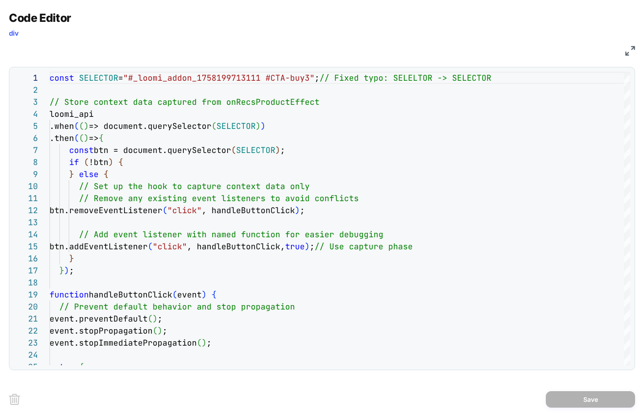
click at [633, 49] on img at bounding box center [631, 51] width 10 height 10
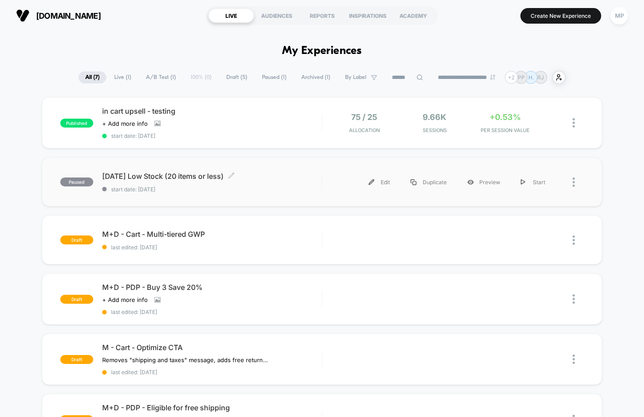
click at [202, 196] on div "paused [DATE] Low Stock (20 items or less) Click to edit experience details Cli…" at bounding box center [322, 182] width 560 height 49
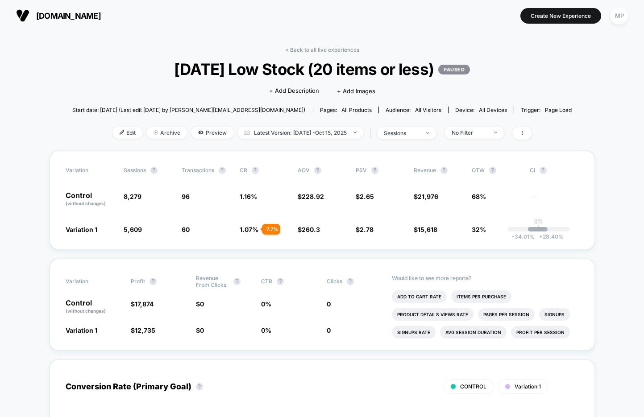
click at [277, 74] on span "[DATE] Low Stock (20 items or less) PAUSED" at bounding box center [322, 69] width 450 height 19
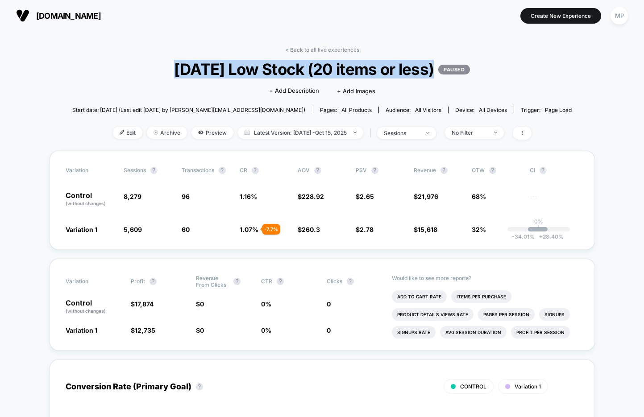
copy span "[DATE] Low Stock (20 items or less)"
